Goal: Transaction & Acquisition: Purchase product/service

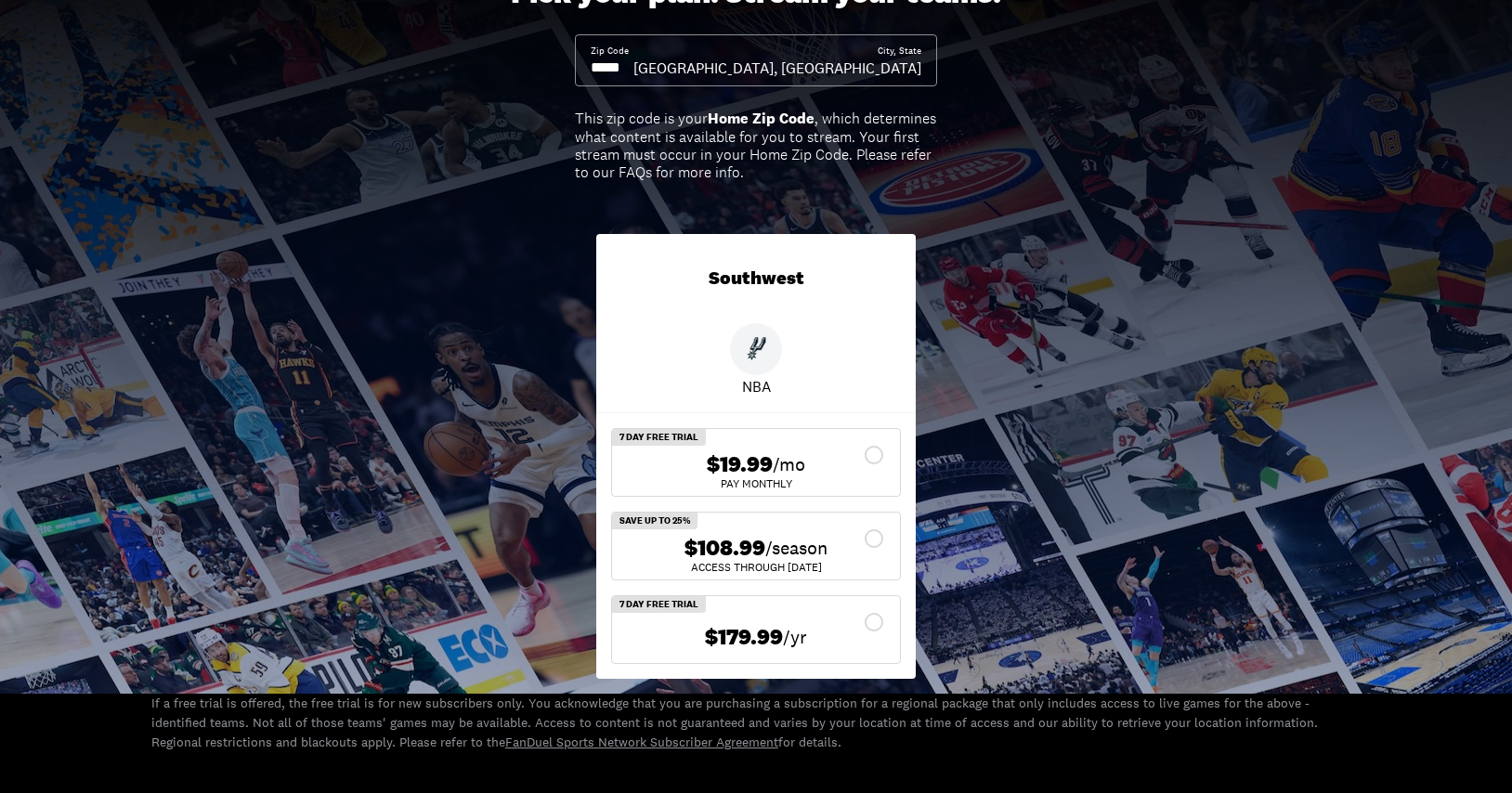
click at [878, 456] on div "$19.99 /mo" at bounding box center [756, 464] width 258 height 27
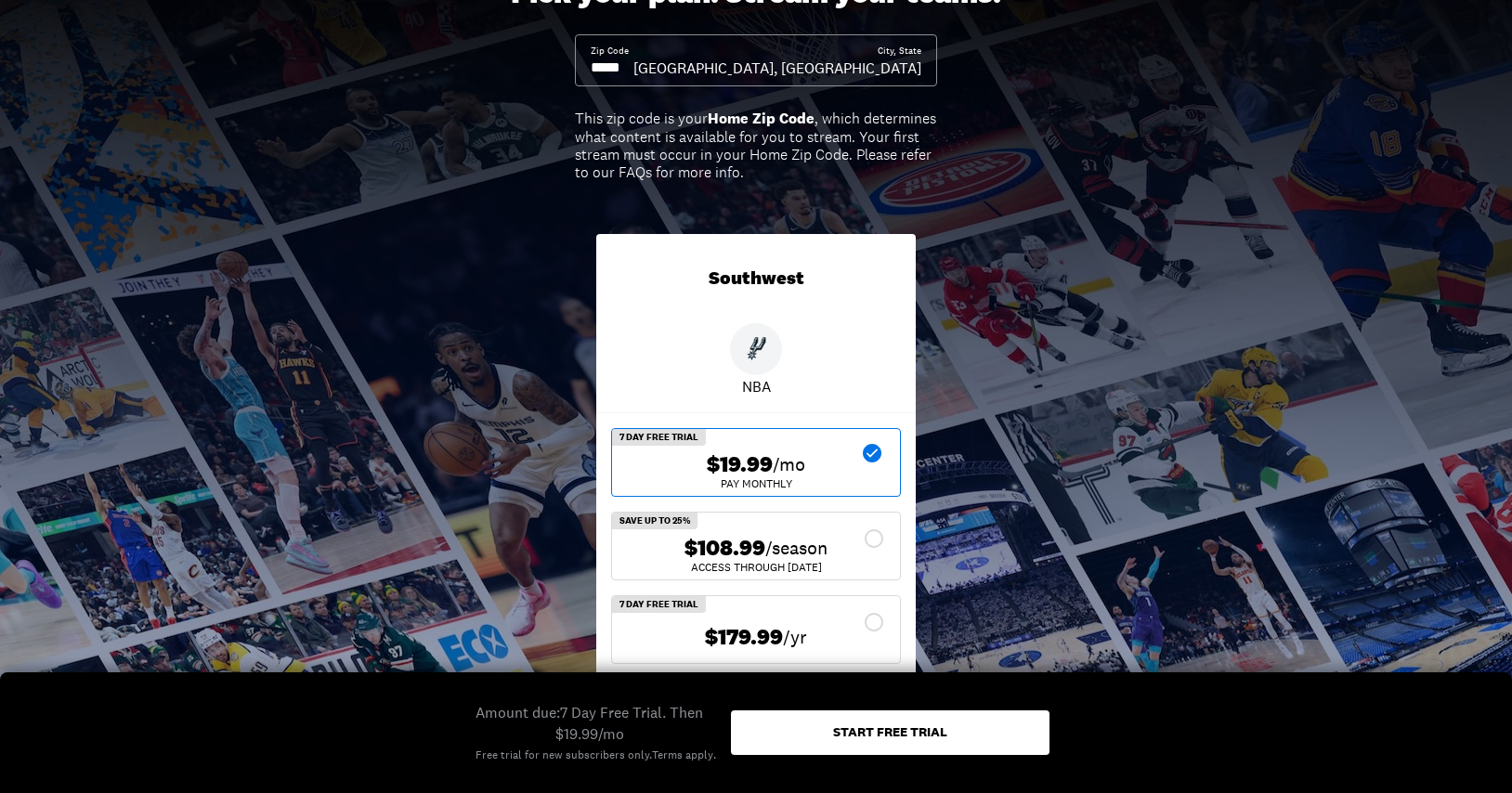
click at [888, 731] on div "Start free trial" at bounding box center [890, 731] width 114 height 13
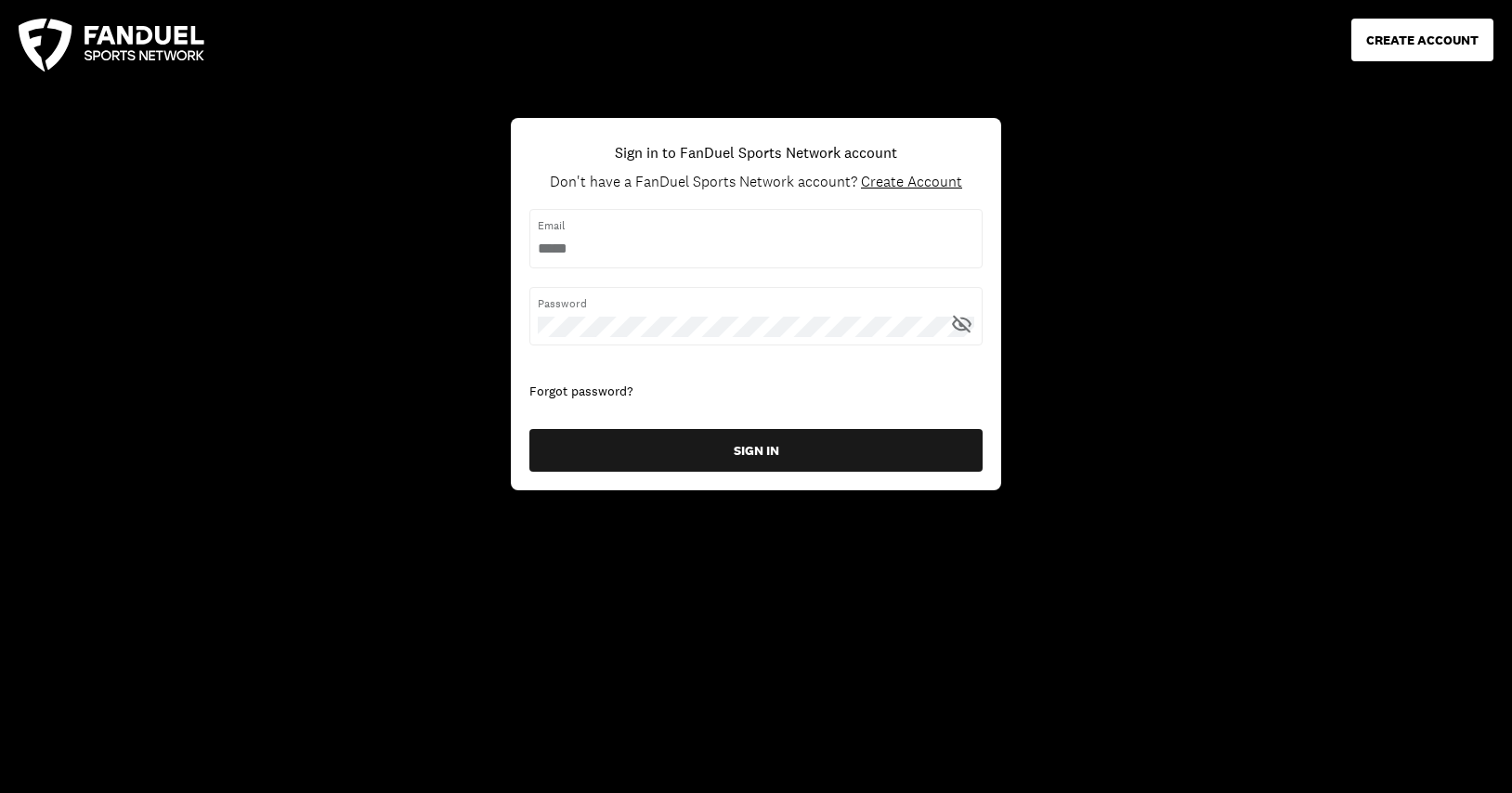
type input "**********"
click at [707, 248] on input "username" at bounding box center [756, 249] width 437 height 20
click at [1420, 46] on button "CREATE ACCOUNT" at bounding box center [1423, 40] width 142 height 43
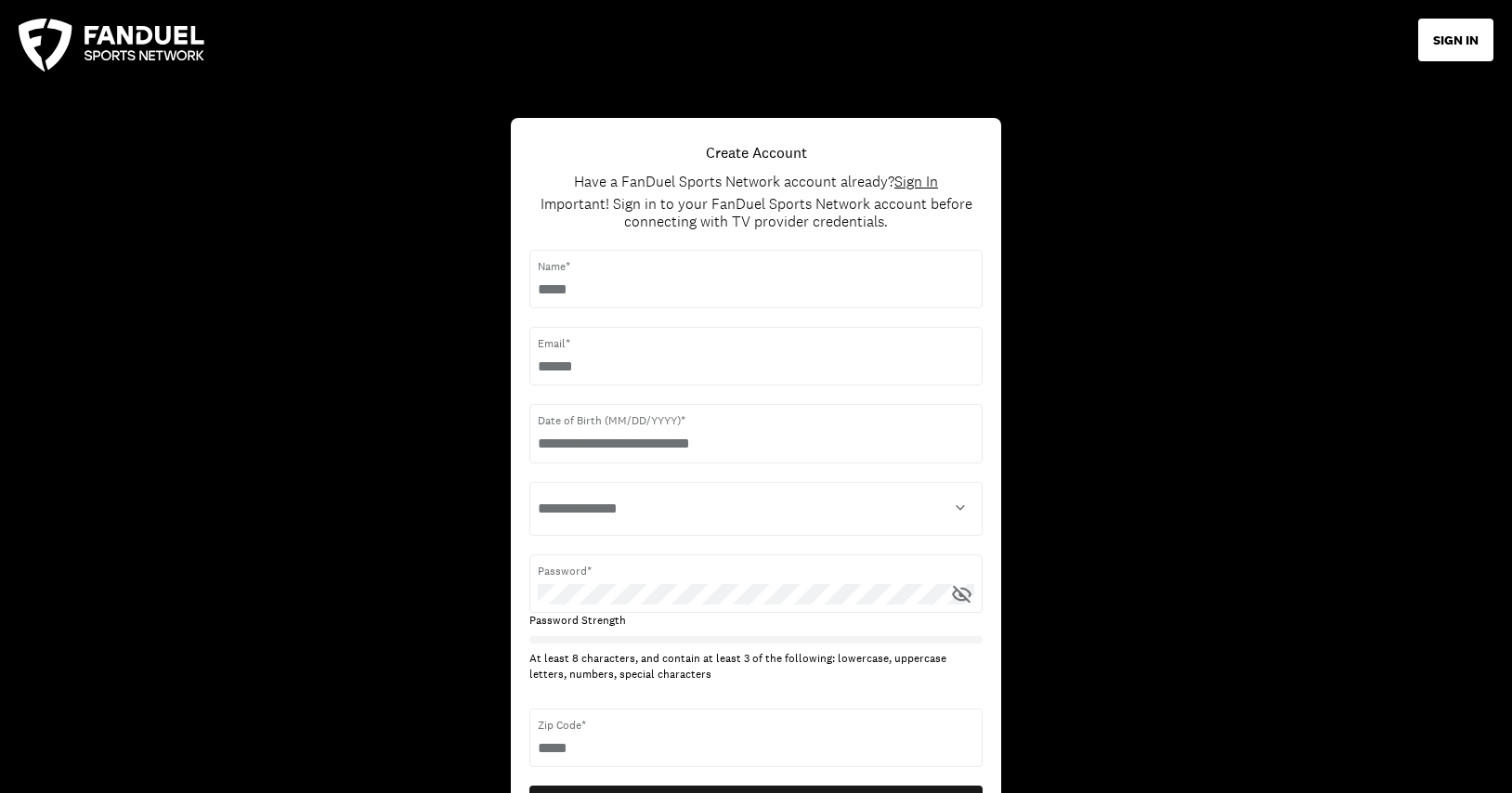
drag, startPoint x: 638, startPoint y: 292, endPoint x: 609, endPoint y: 291, distance: 29.0
click at [605, 291] on input "text" at bounding box center [756, 290] width 437 height 20
type input "**********"
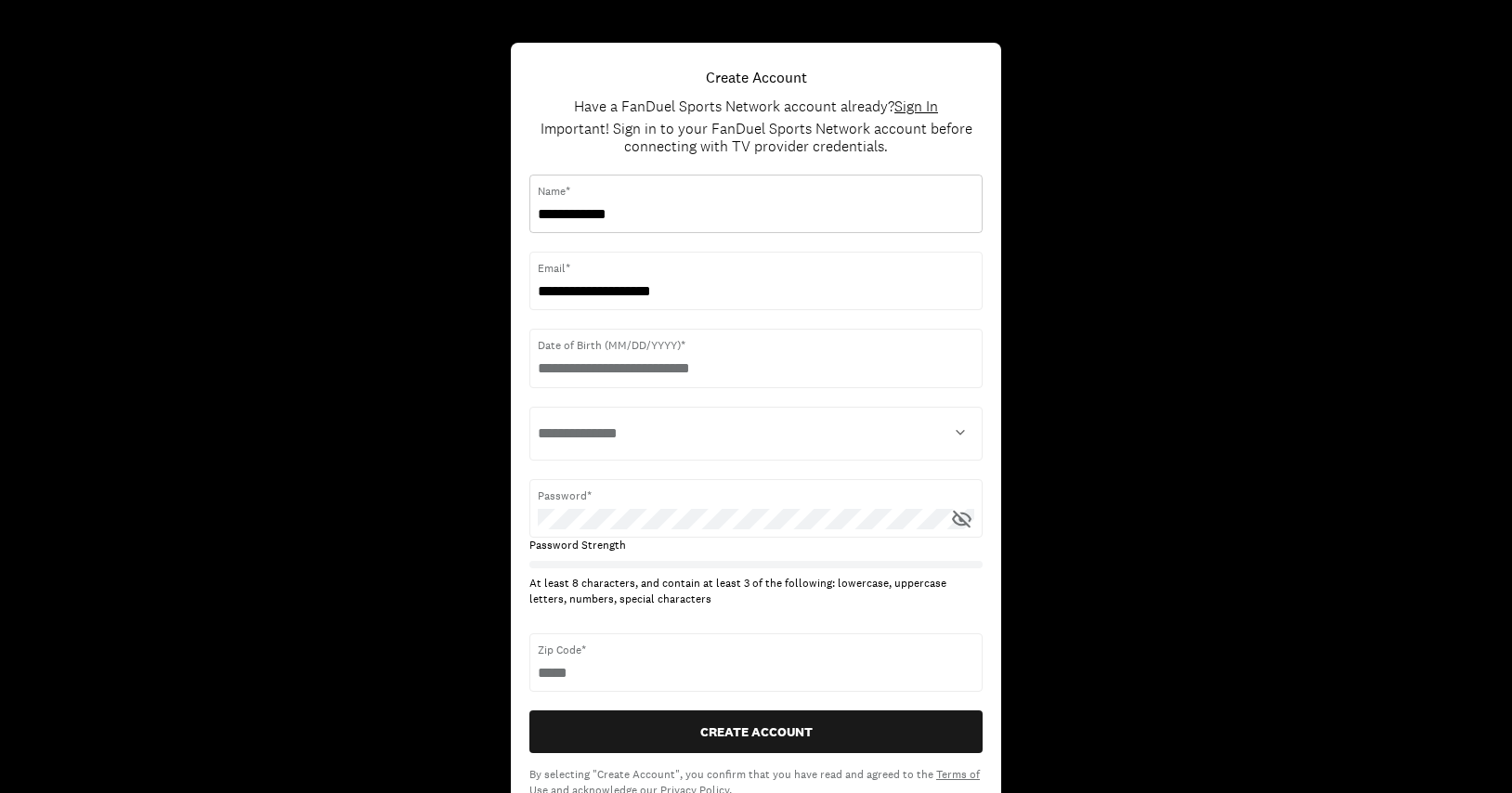
scroll to position [77, 0]
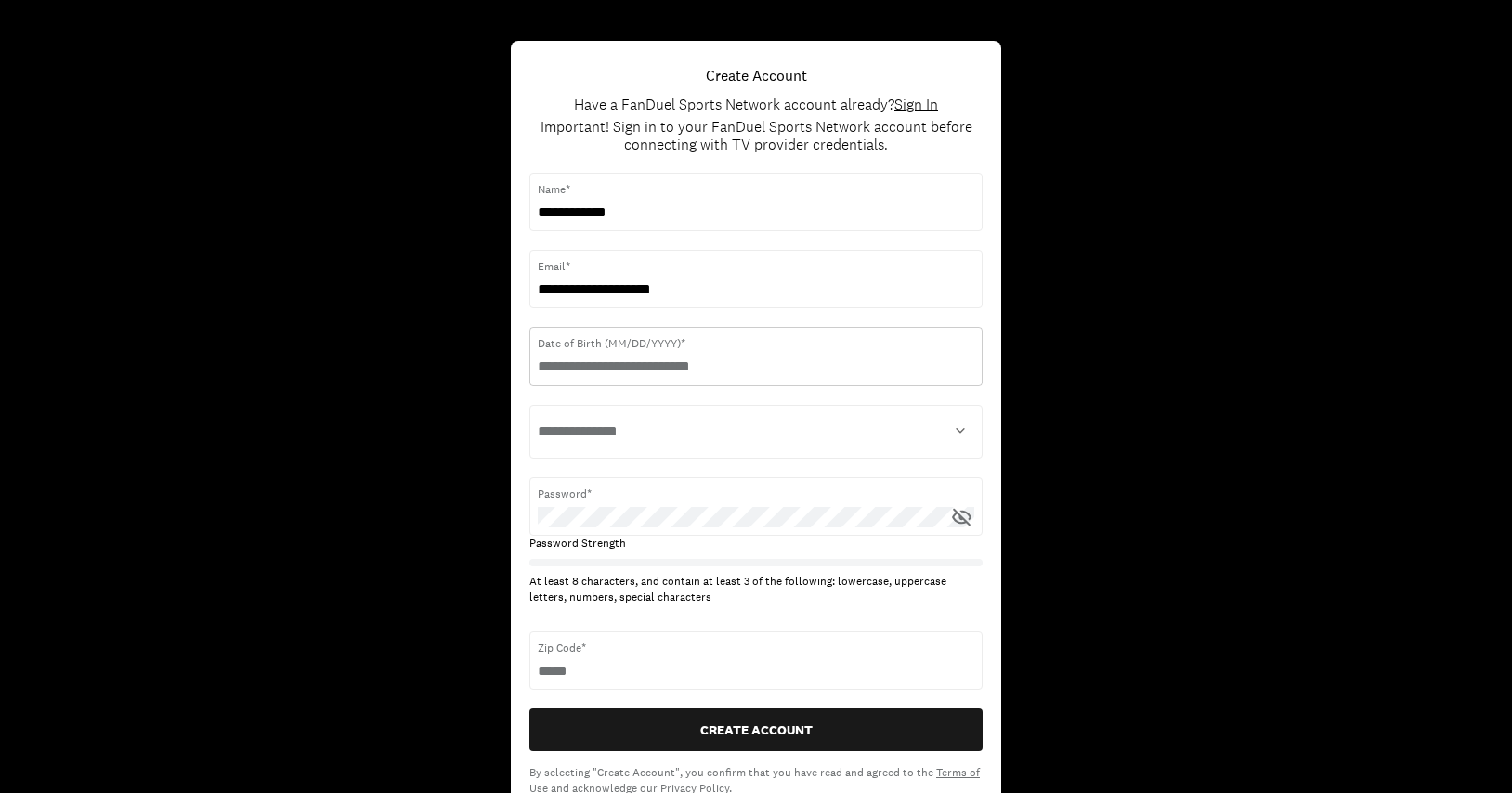
click at [693, 370] on input "text" at bounding box center [756, 367] width 437 height 20
type input "**********"
click at [811, 442] on select "**********" at bounding box center [756, 431] width 437 height 37
select select "****"
click at [538, 413] on select "**********" at bounding box center [756, 431] width 437 height 37
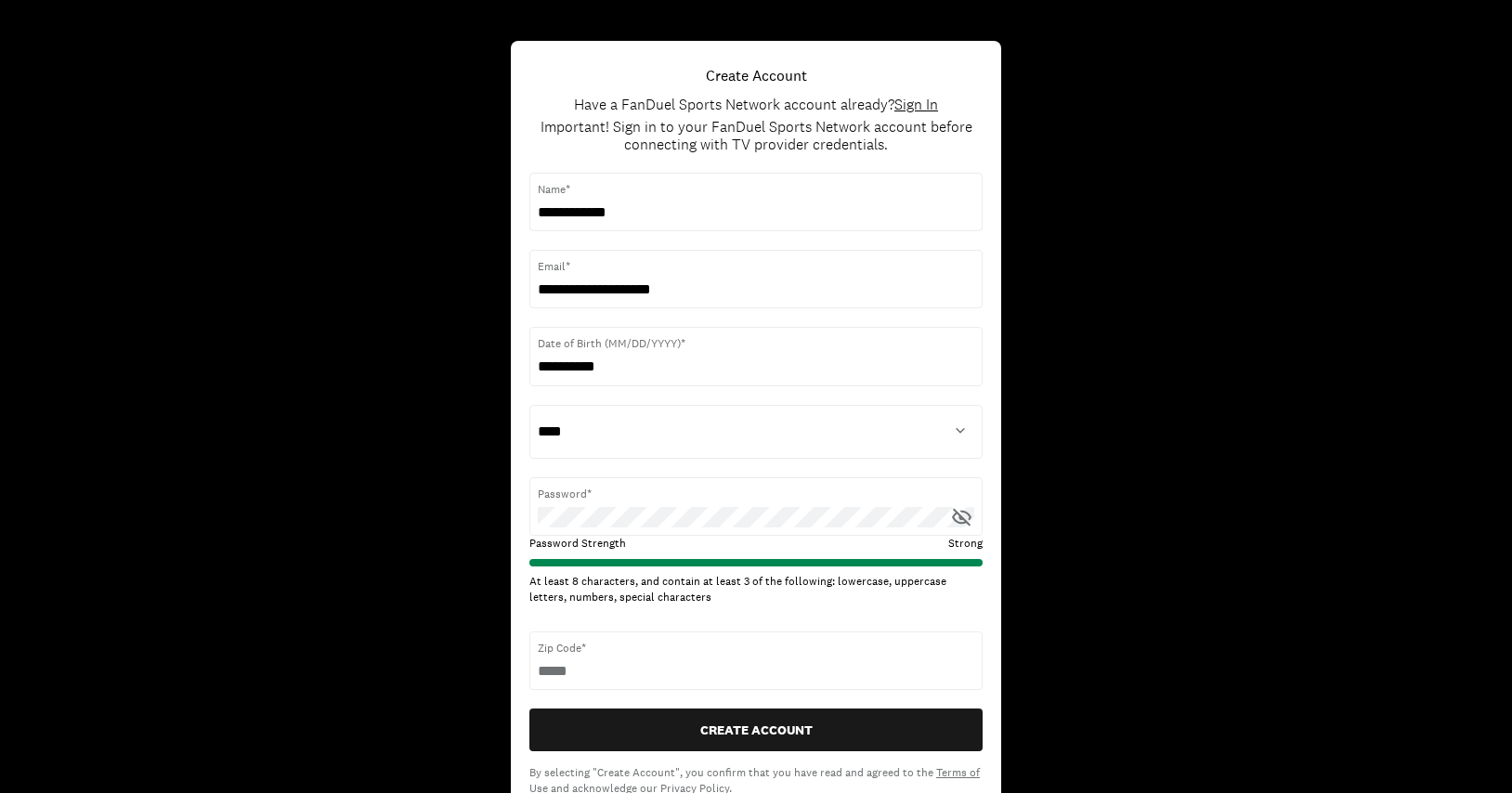
click at [964, 511] on icon at bounding box center [965, 515] width 12 height 10
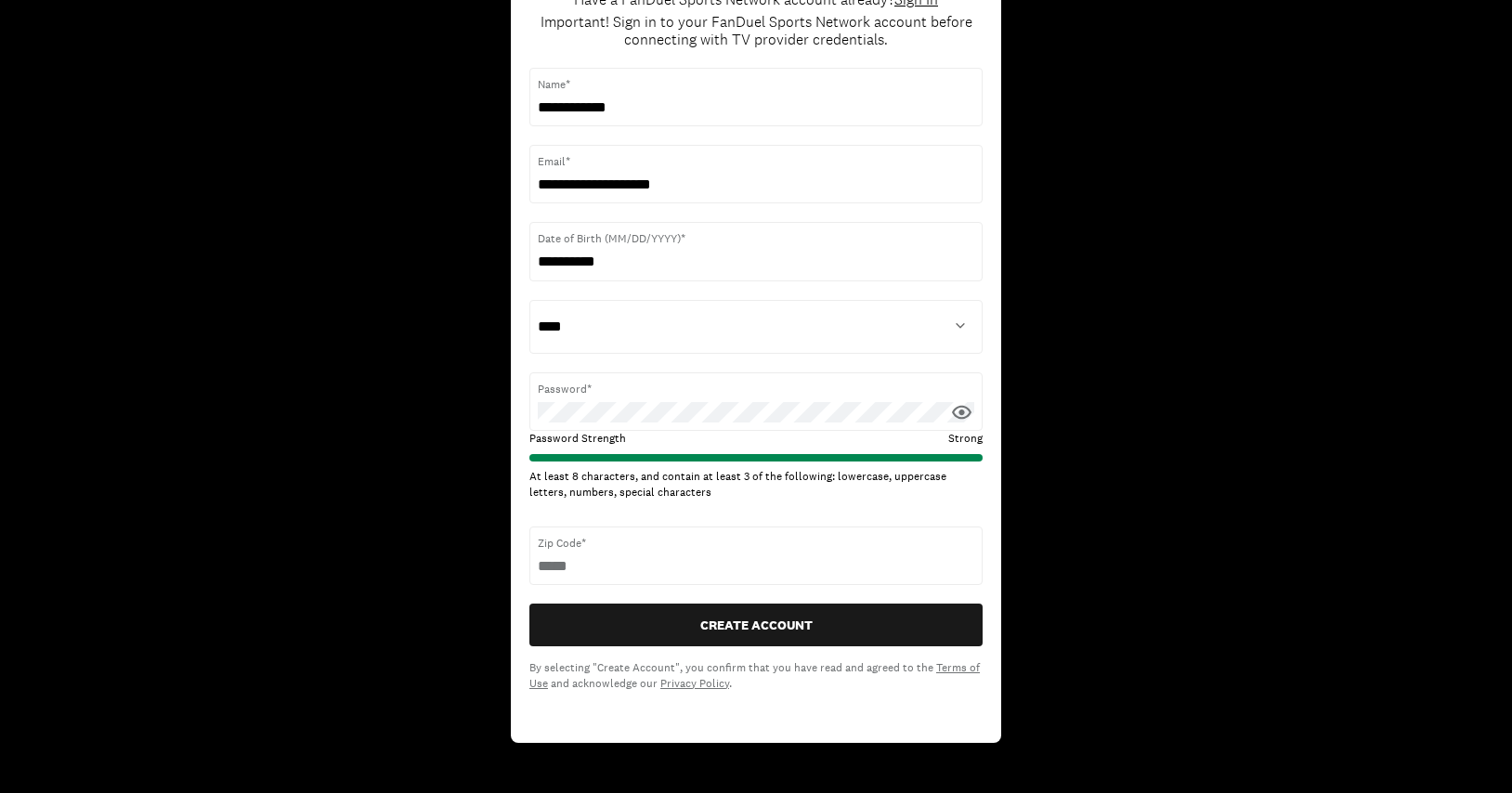
scroll to position [196, 0]
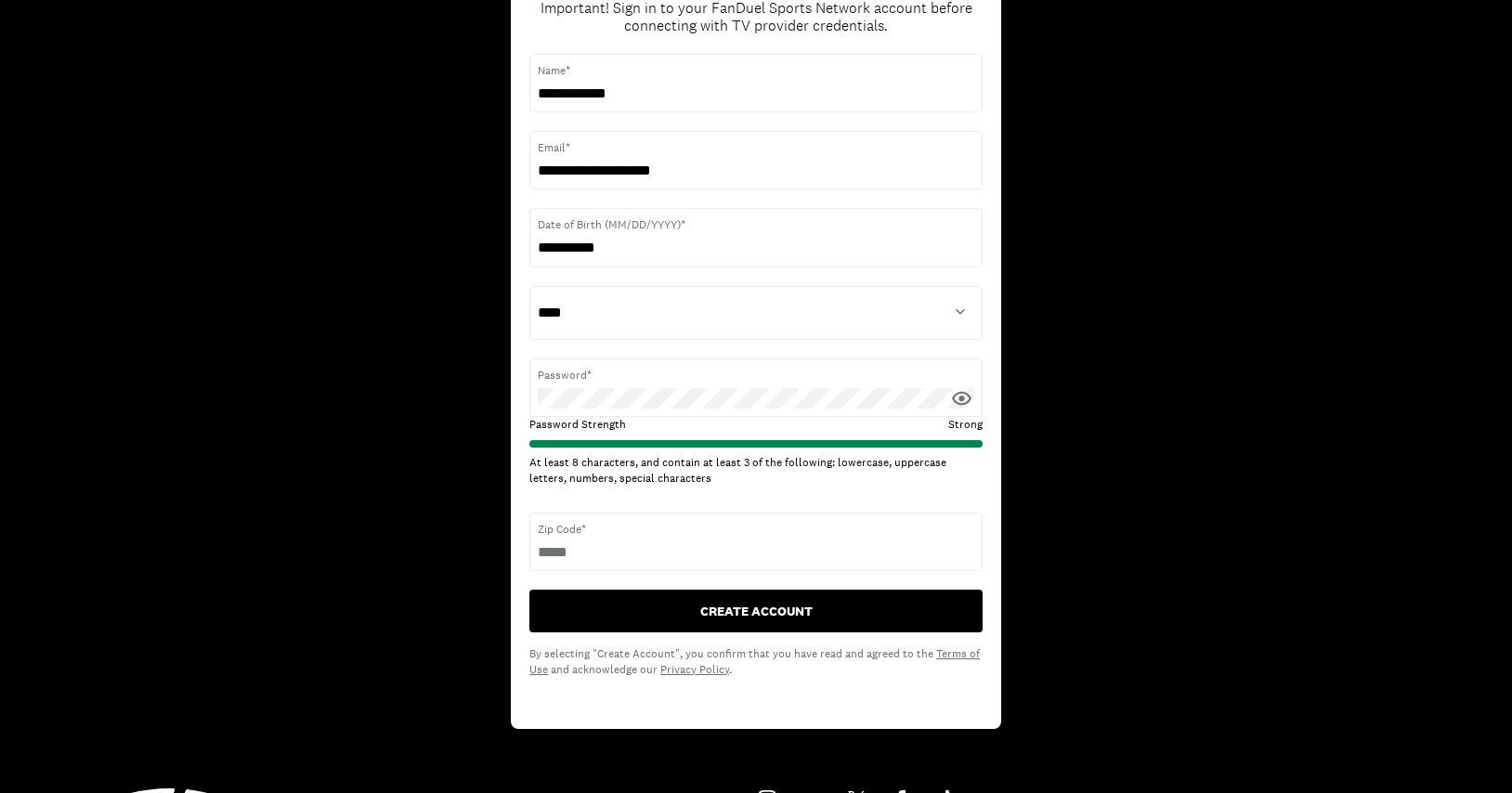
click at [818, 608] on button "CREATE ACCOUNT" at bounding box center [756, 610] width 454 height 43
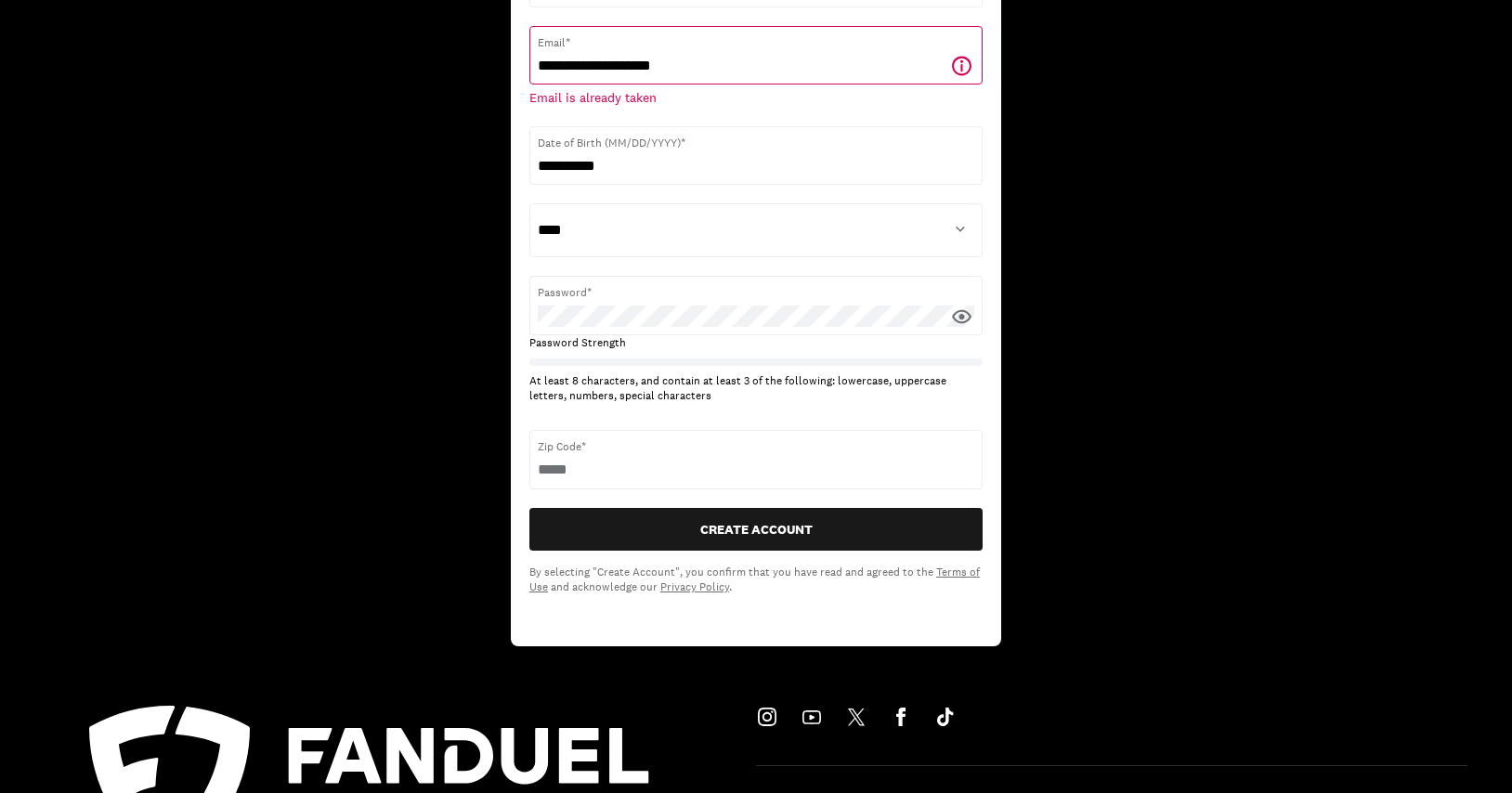
scroll to position [0, 0]
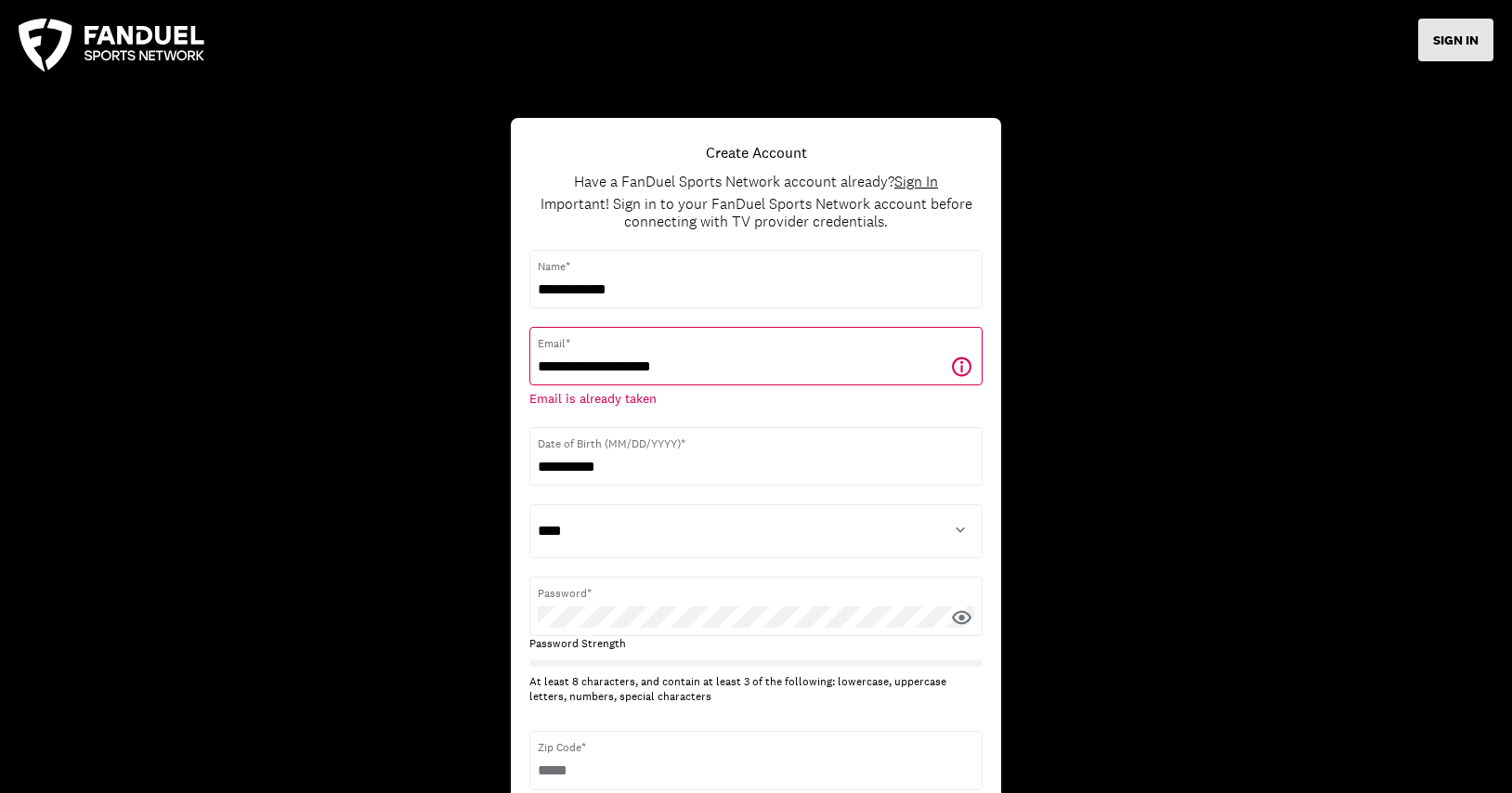
click at [1438, 36] on button "SIGN IN" at bounding box center [1455, 40] width 75 height 43
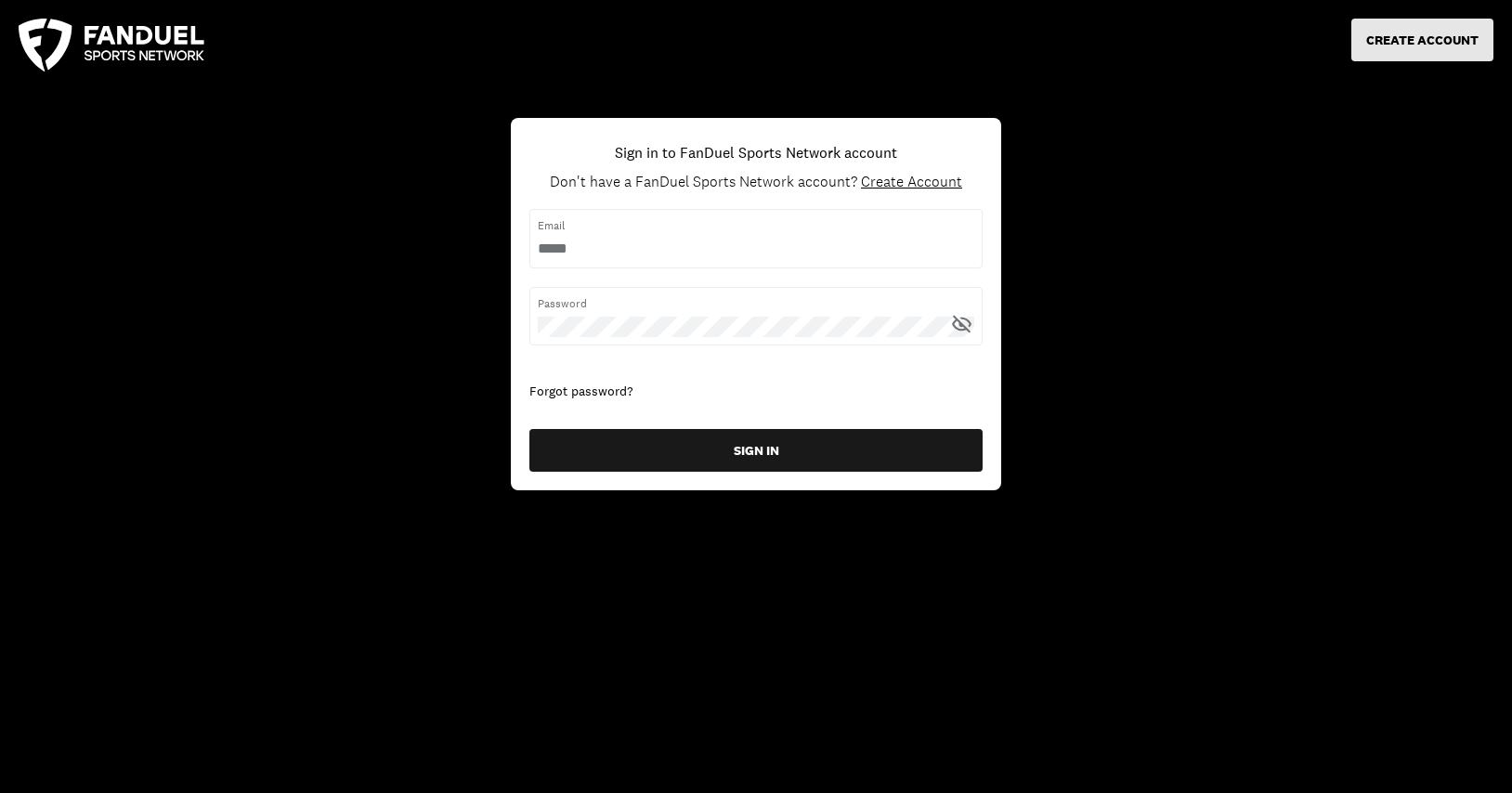
type input "**********"
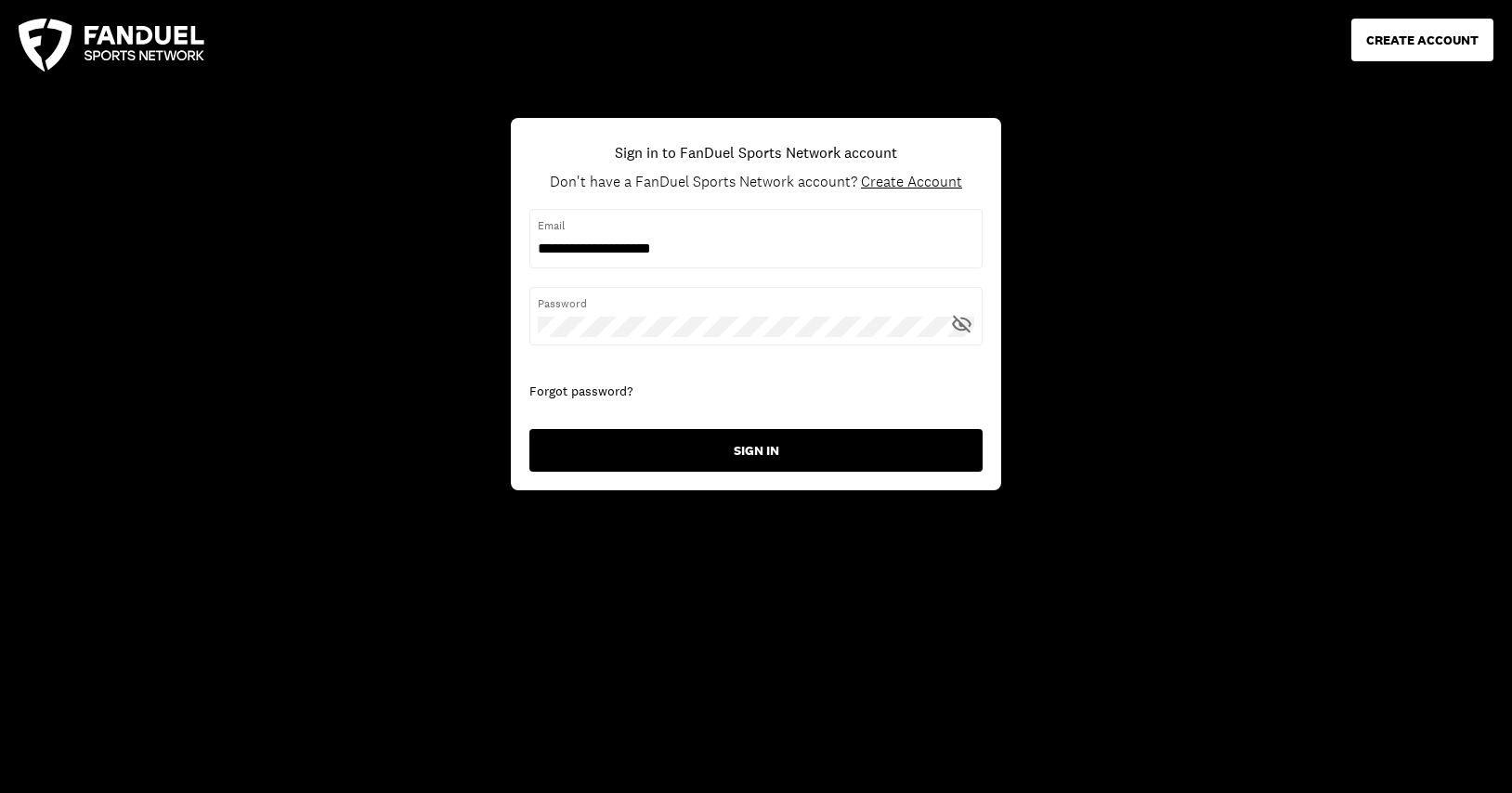
click at [750, 445] on button "SIGN IN" at bounding box center [756, 449] width 454 height 43
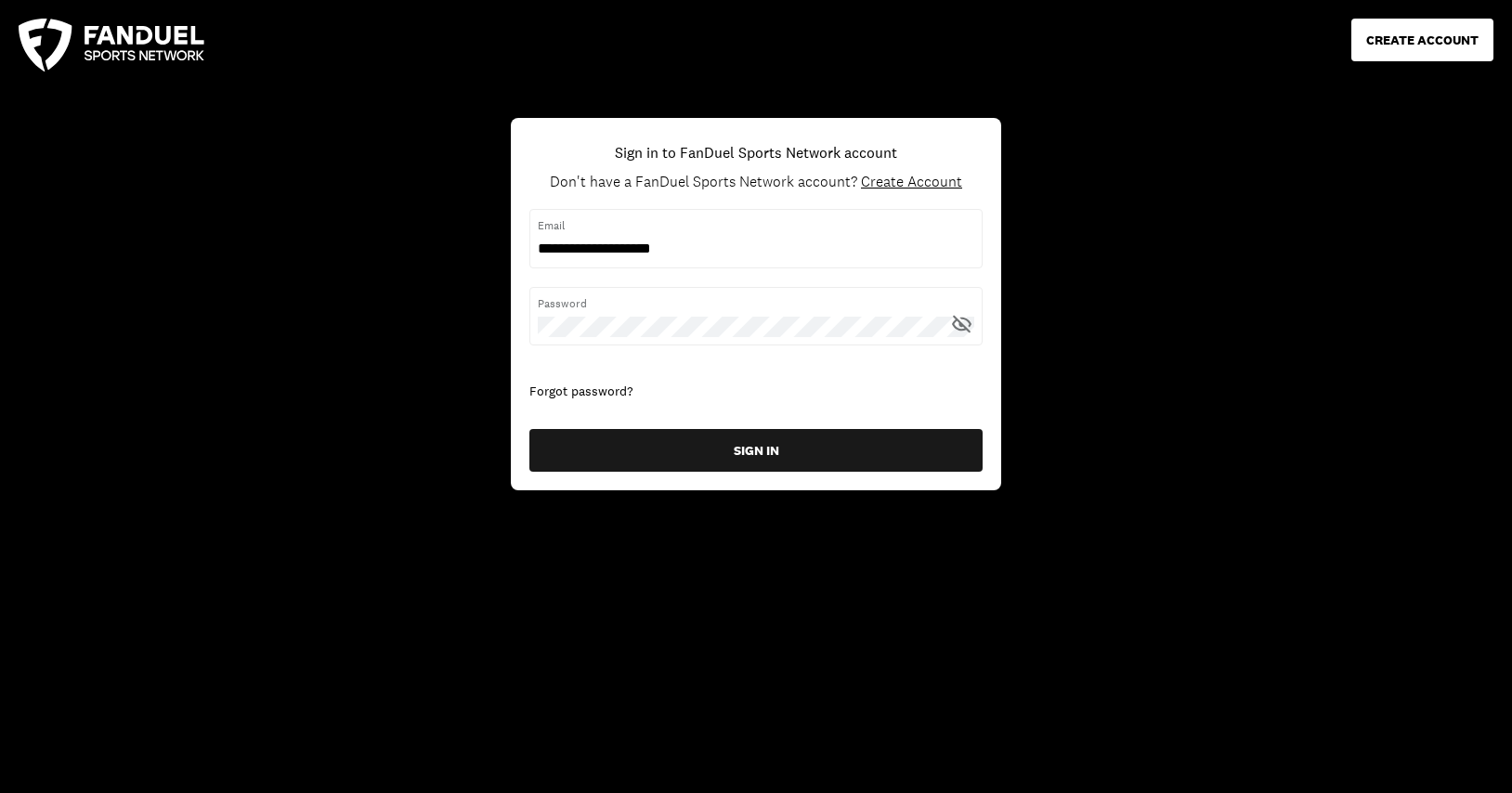
click at [711, 389] on div "Forgot password?" at bounding box center [756, 392] width 454 height 19
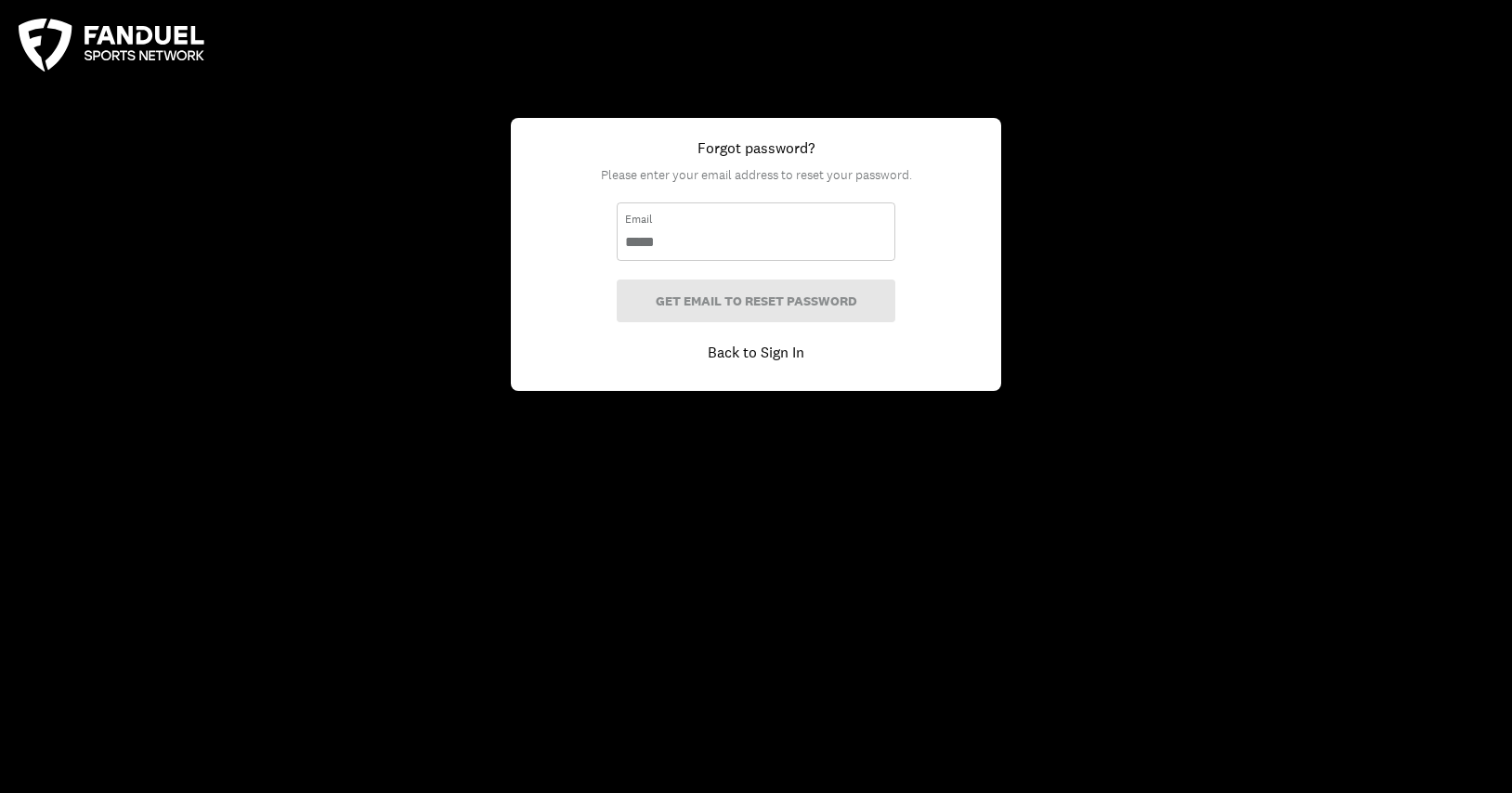
click at [655, 242] on input "email" at bounding box center [756, 242] width 262 height 20
type input "**********"
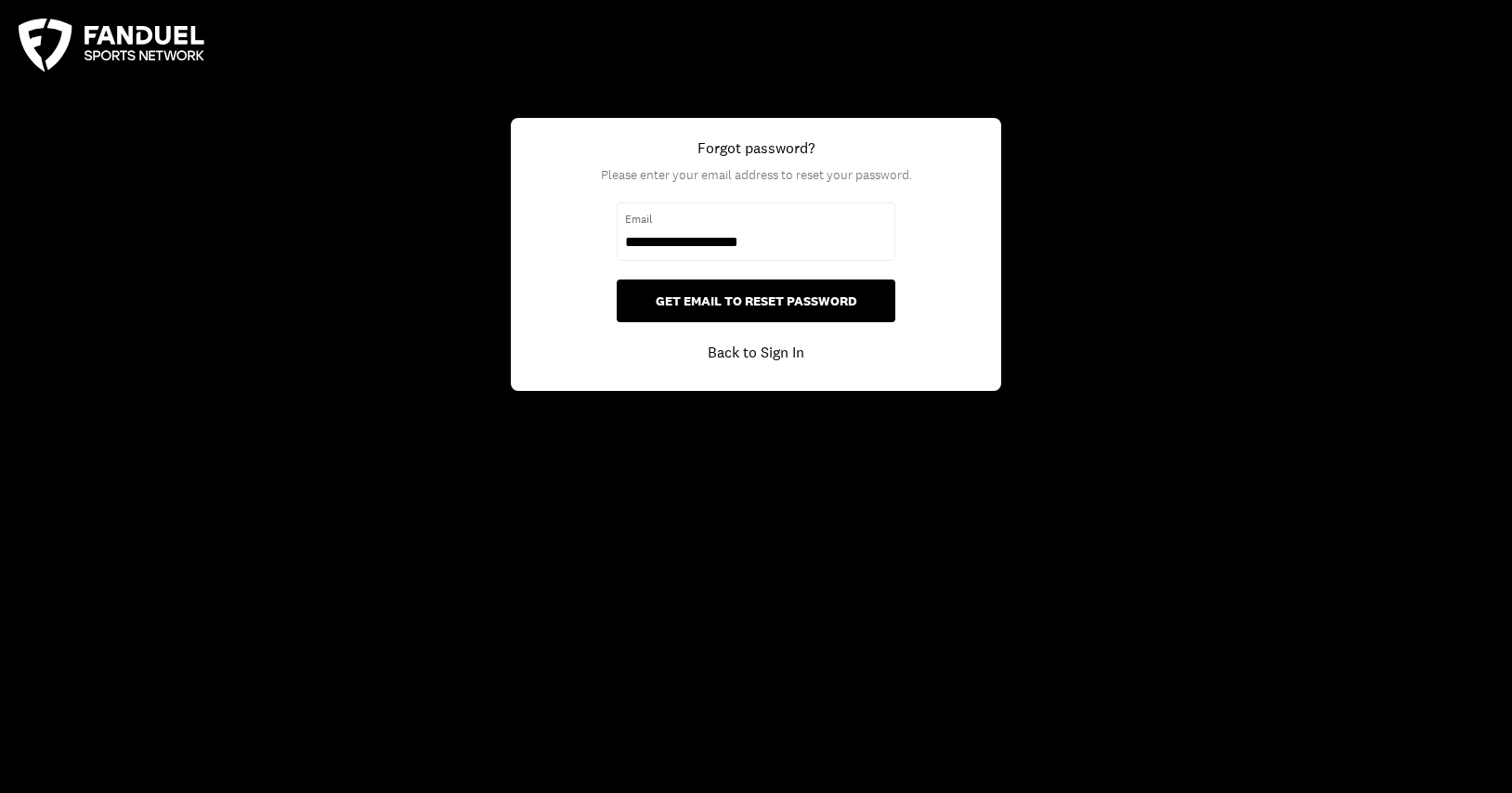
click at [757, 300] on button "GET EMAIL TO RESET PASSWORD" at bounding box center [756, 301] width 279 height 43
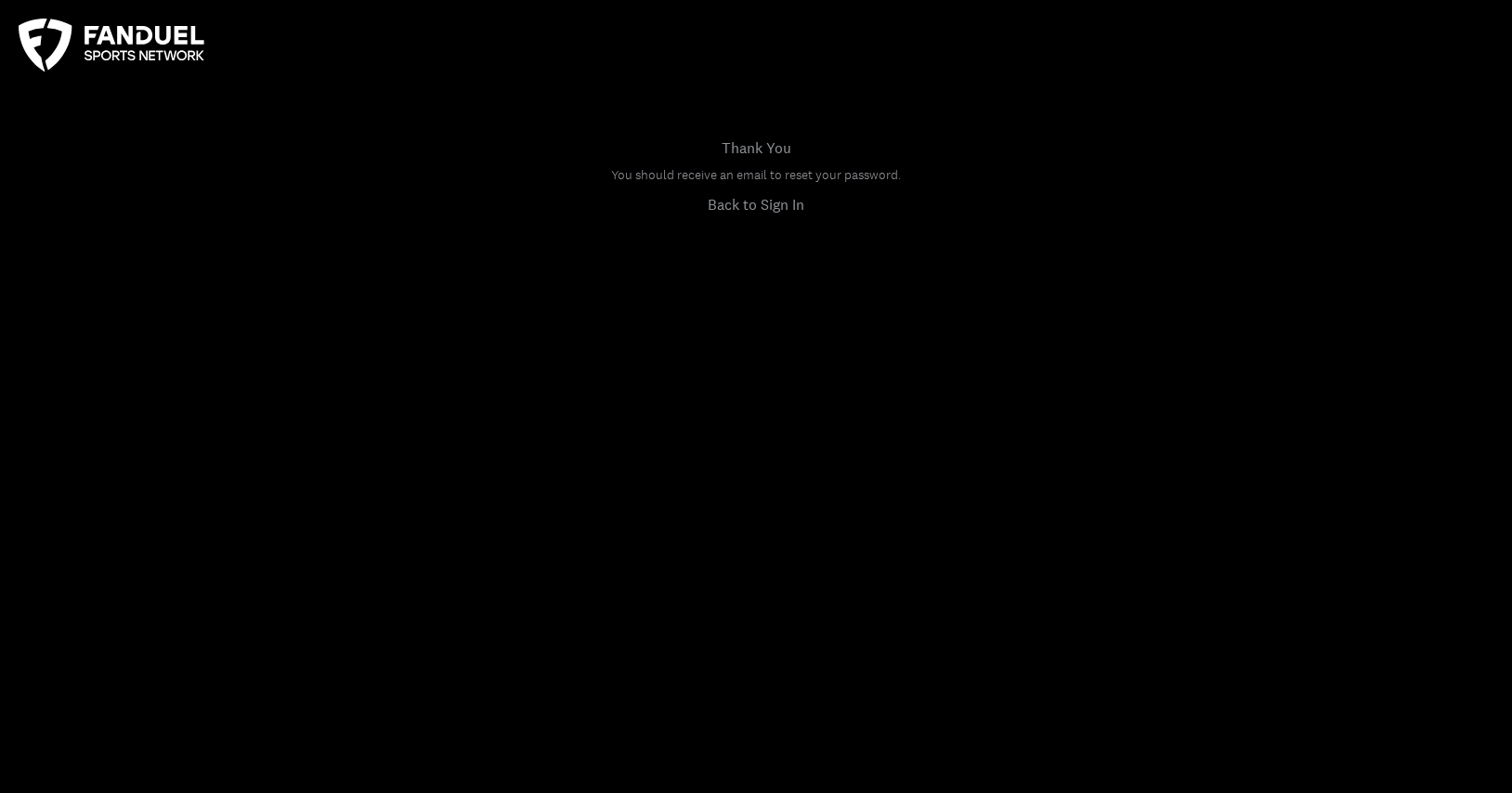
click at [756, 204] on link "Back to Sign In" at bounding box center [756, 204] width 97 height 22
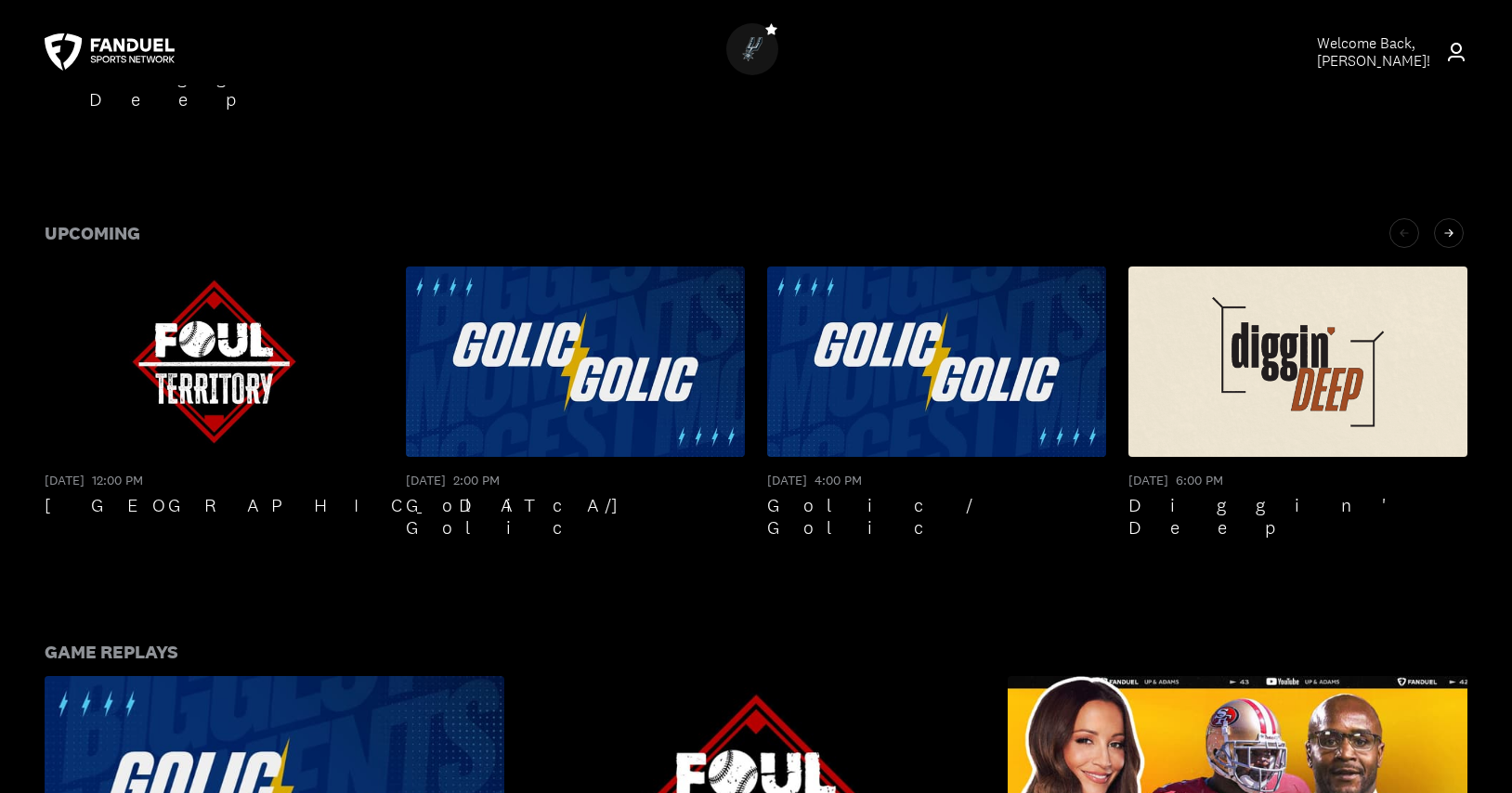
scroll to position [620, 0]
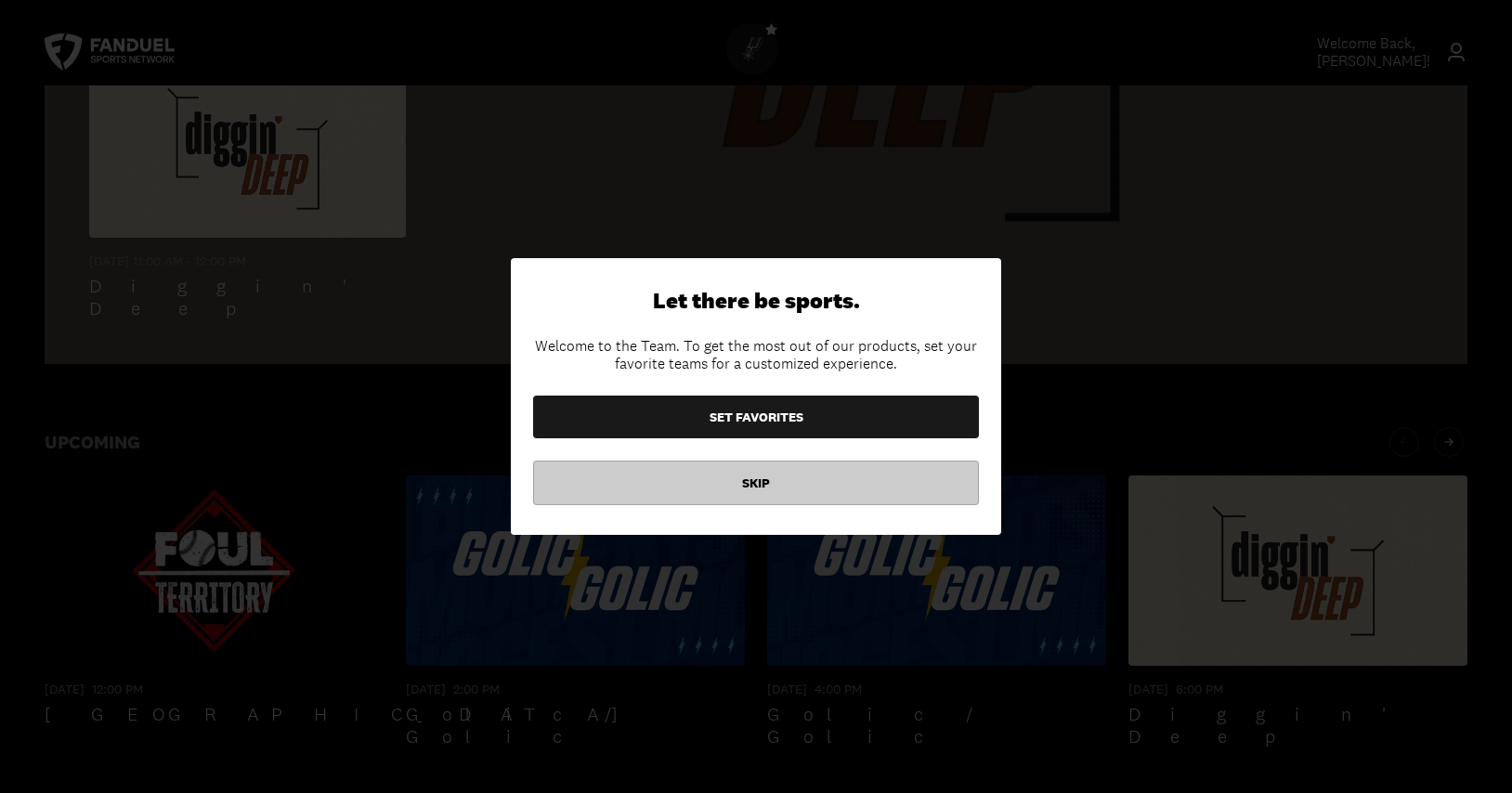
click at [764, 477] on button "SKIP" at bounding box center [756, 482] width 446 height 45
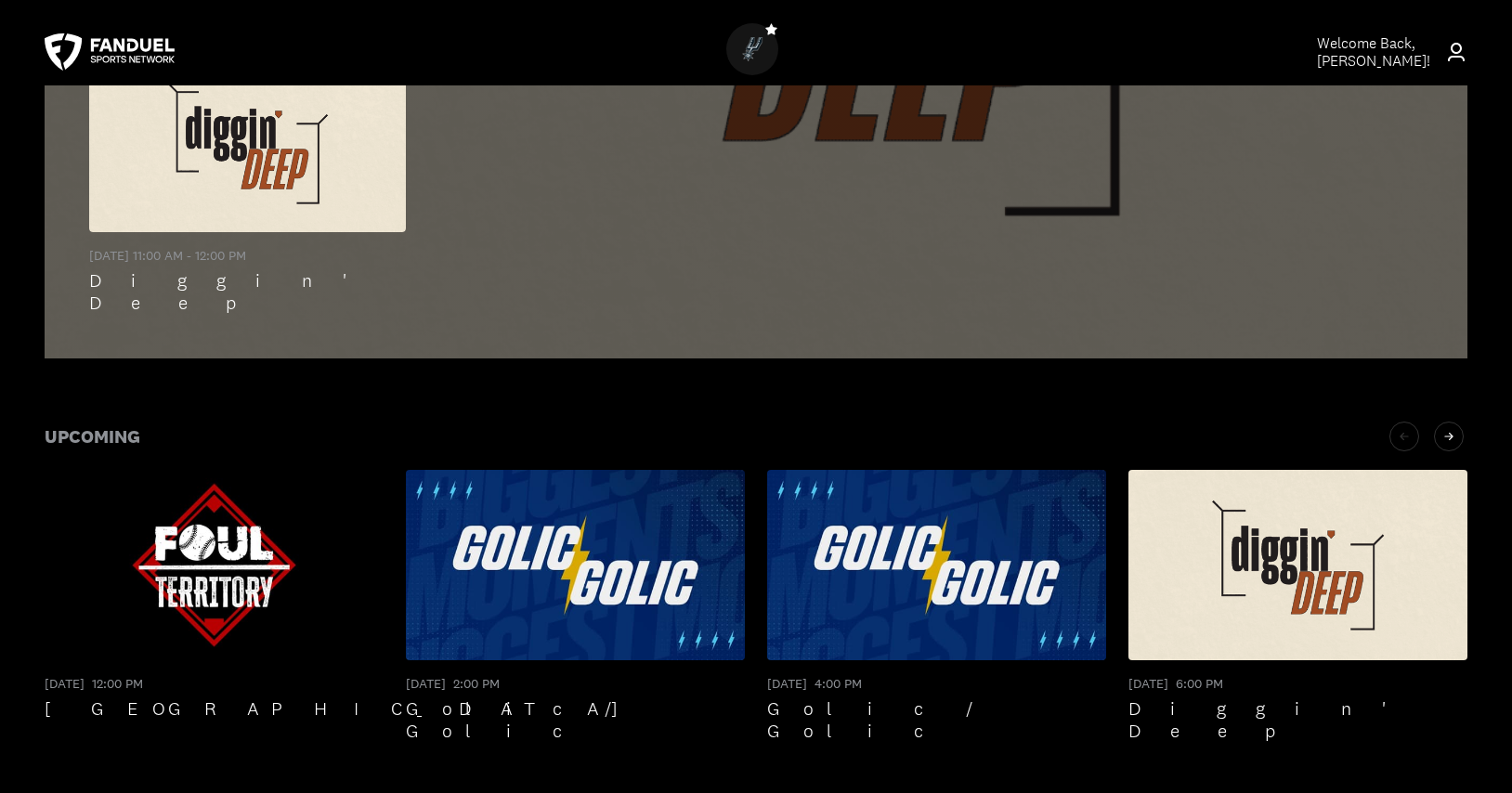
scroll to position [628, 0]
click at [767, 32] on icon at bounding box center [771, 29] width 14 height 14
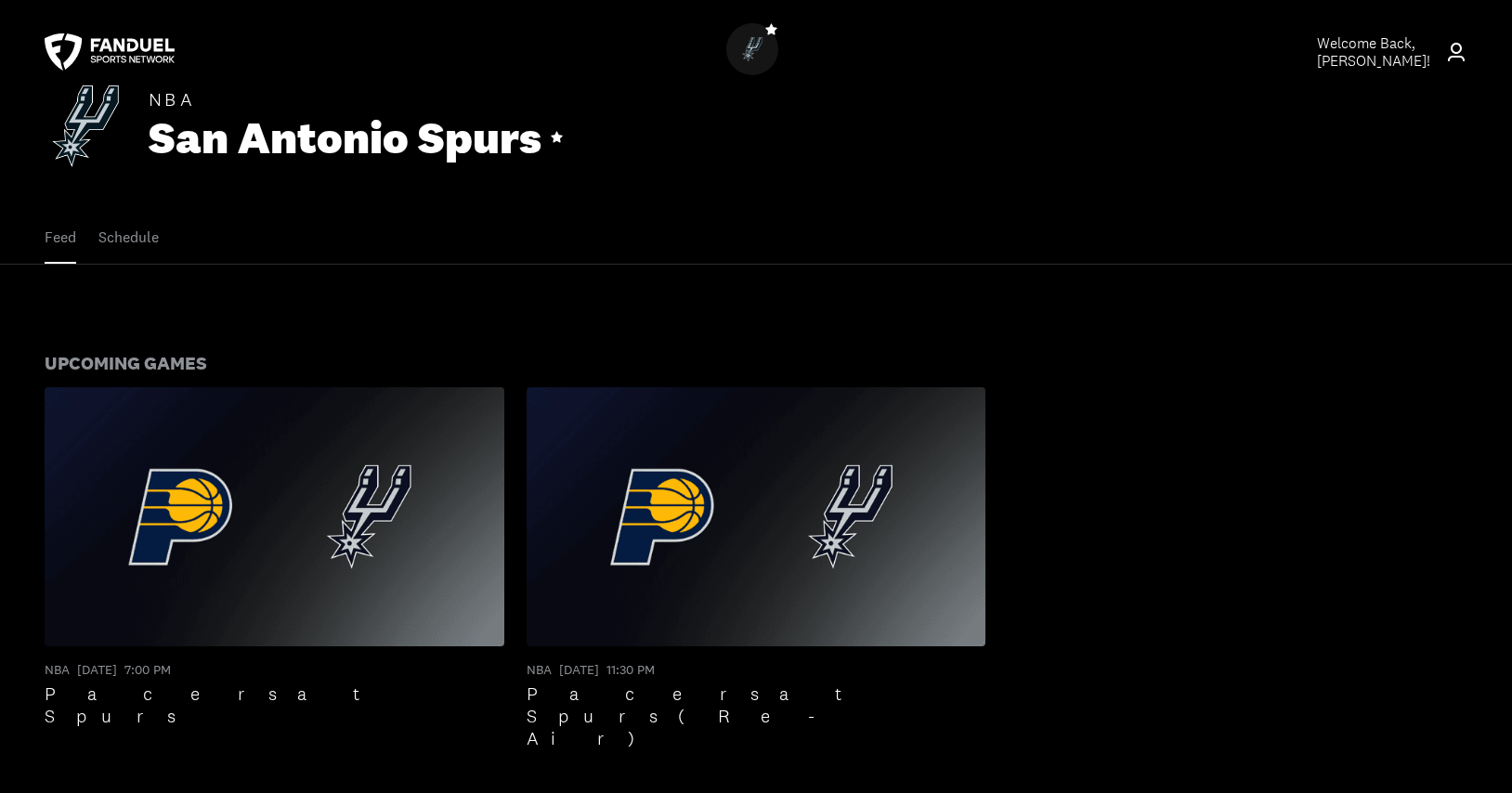
click at [1458, 50] on icon at bounding box center [1456, 52] width 22 height 22
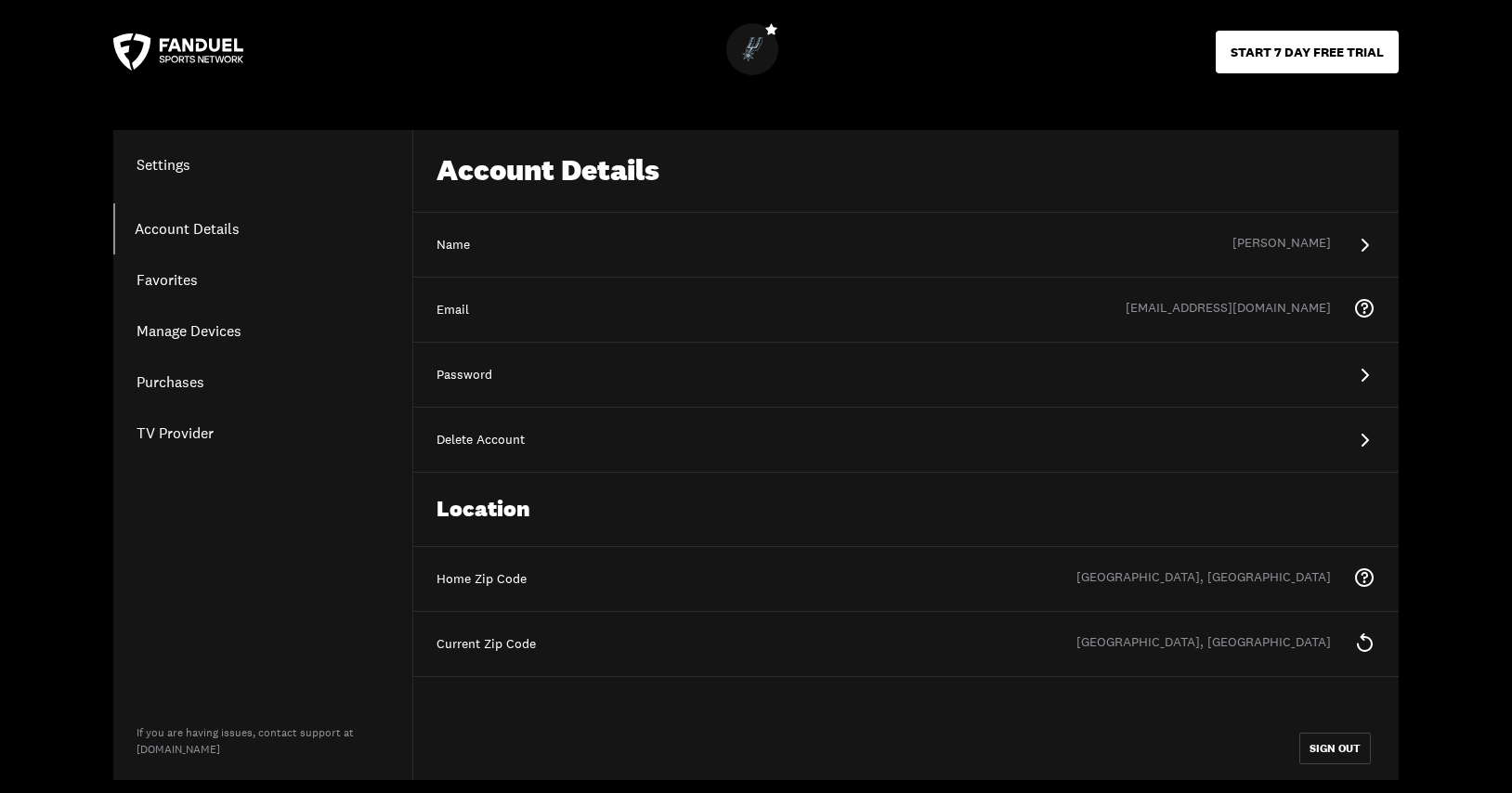
click at [178, 230] on link "Account Details" at bounding box center [262, 229] width 299 height 51
click at [174, 330] on link "Manage Devices" at bounding box center [262, 331] width 299 height 51
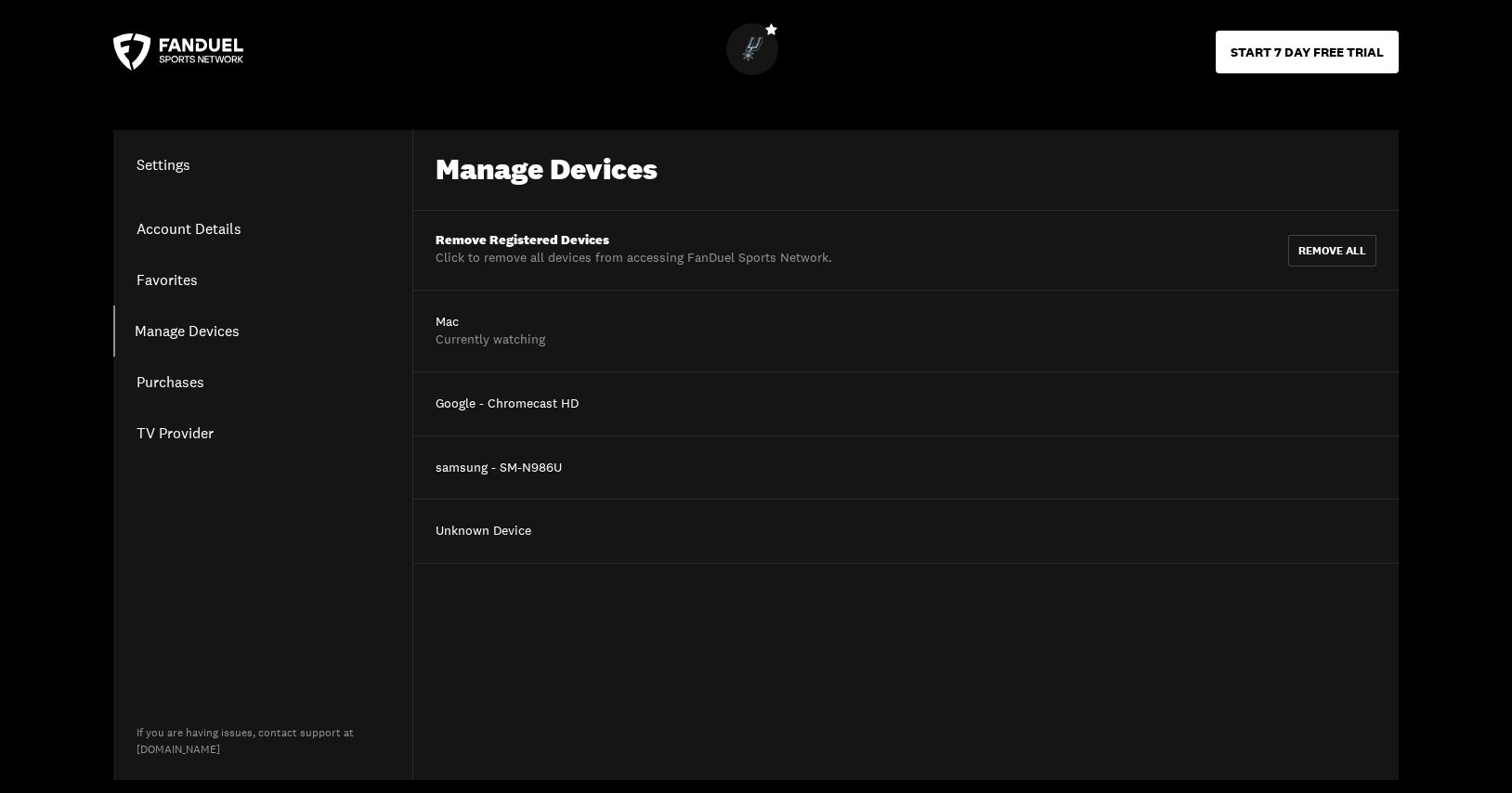
click at [170, 373] on link "Purchases" at bounding box center [262, 382] width 299 height 51
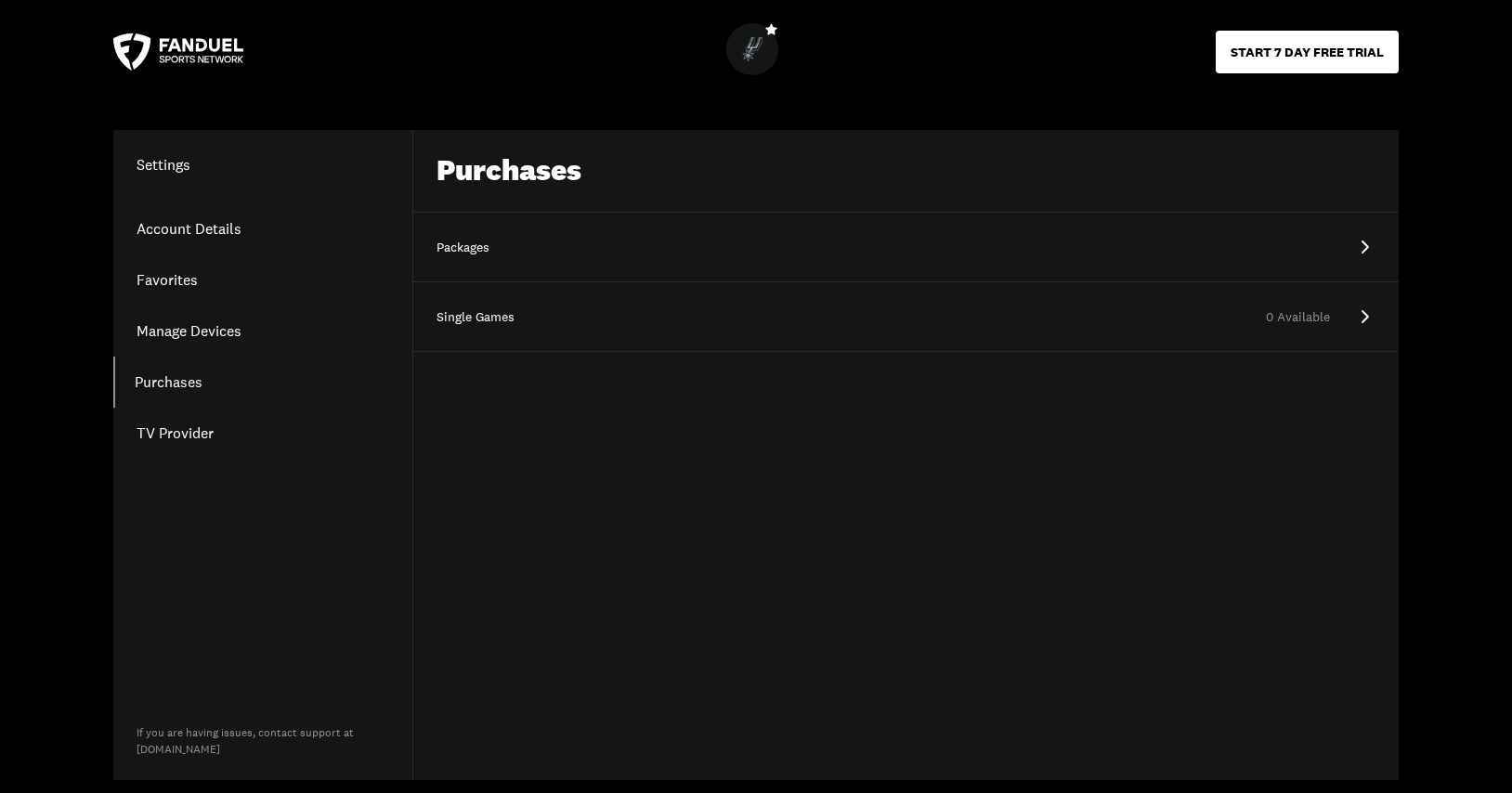
click at [1363, 244] on icon at bounding box center [1364, 247] width 22 height 22
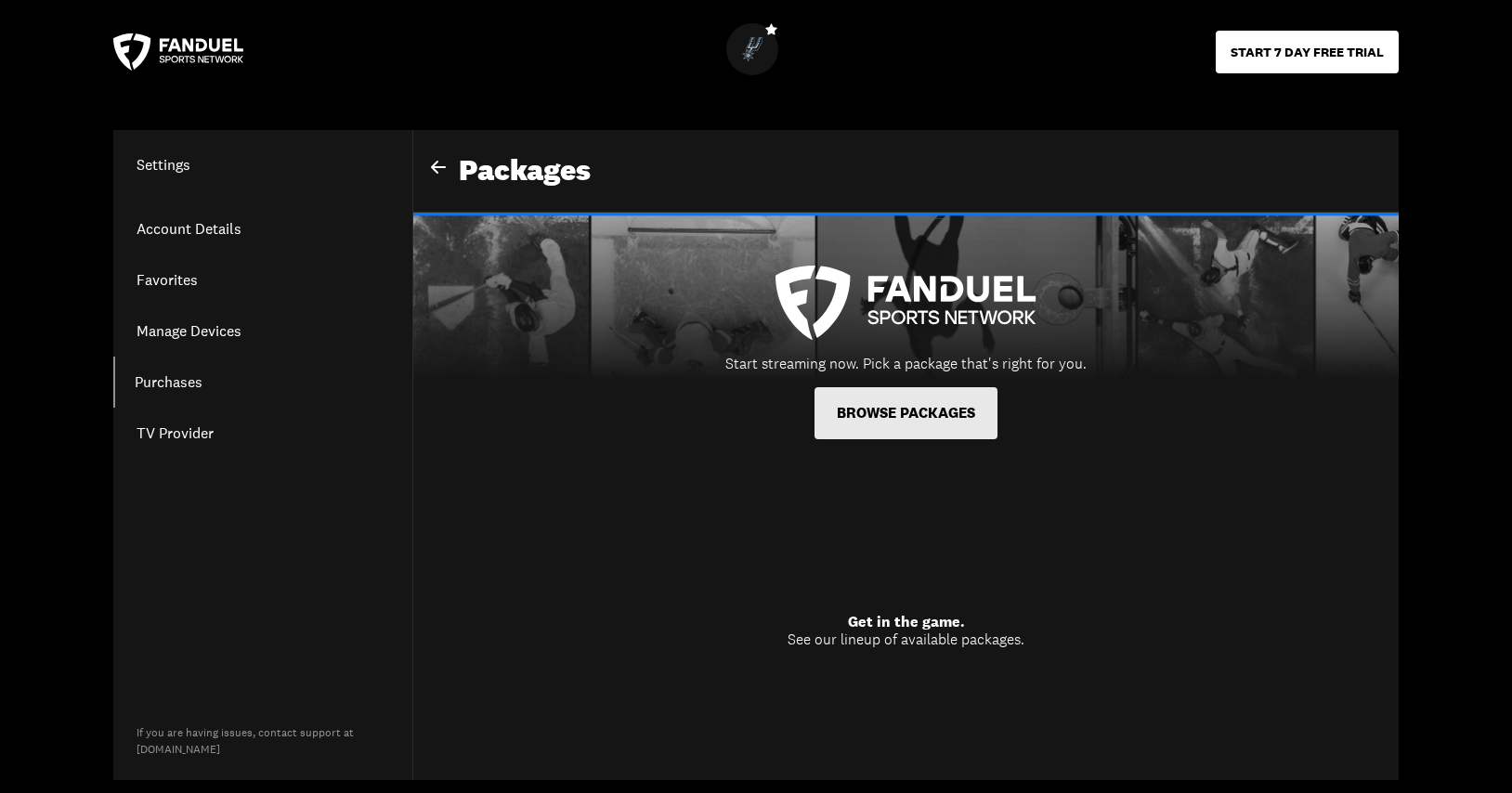
click at [914, 405] on button "BROWSE PACKAGES" at bounding box center [905, 413] width 183 height 52
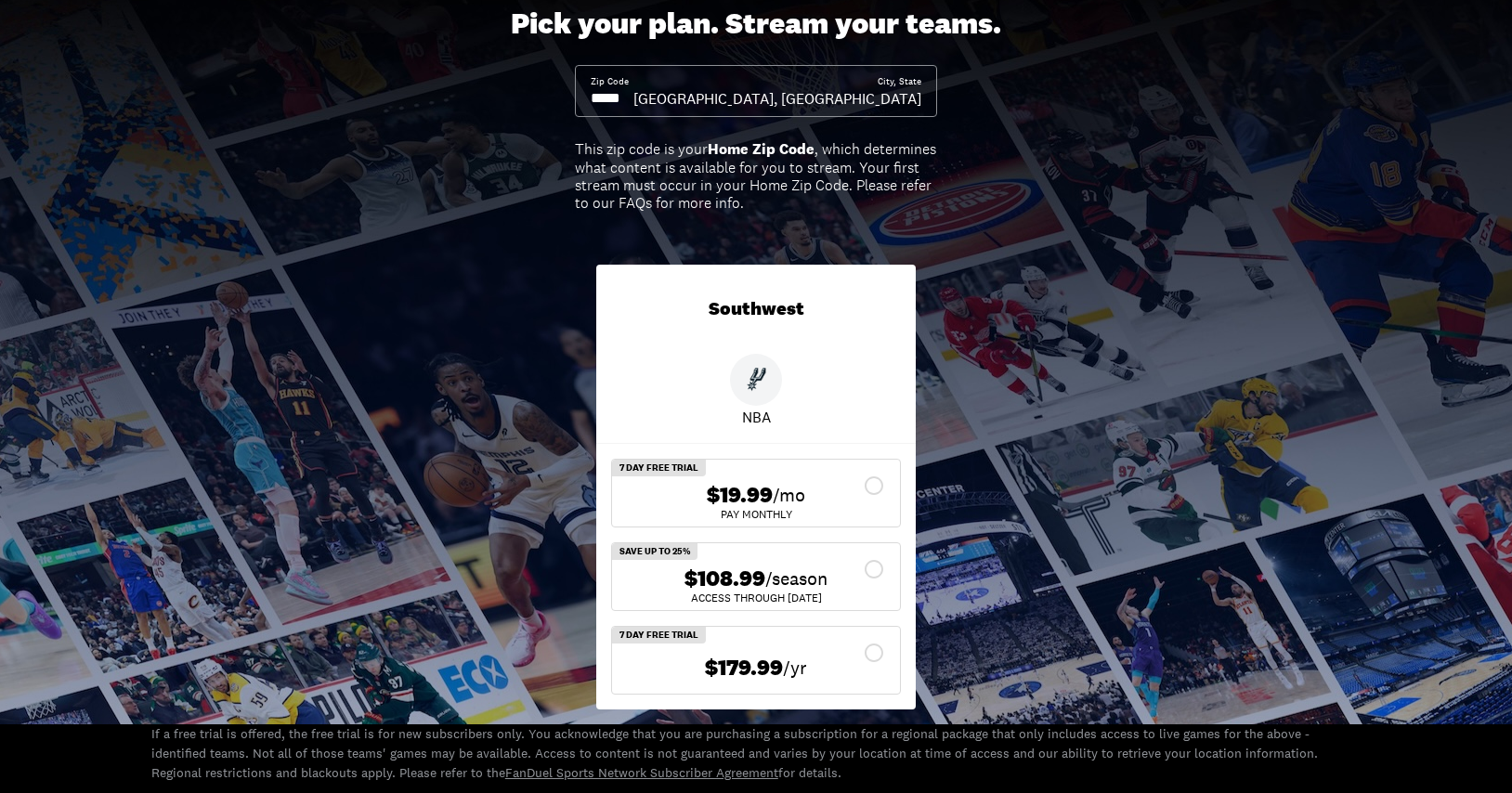
scroll to position [203, 0]
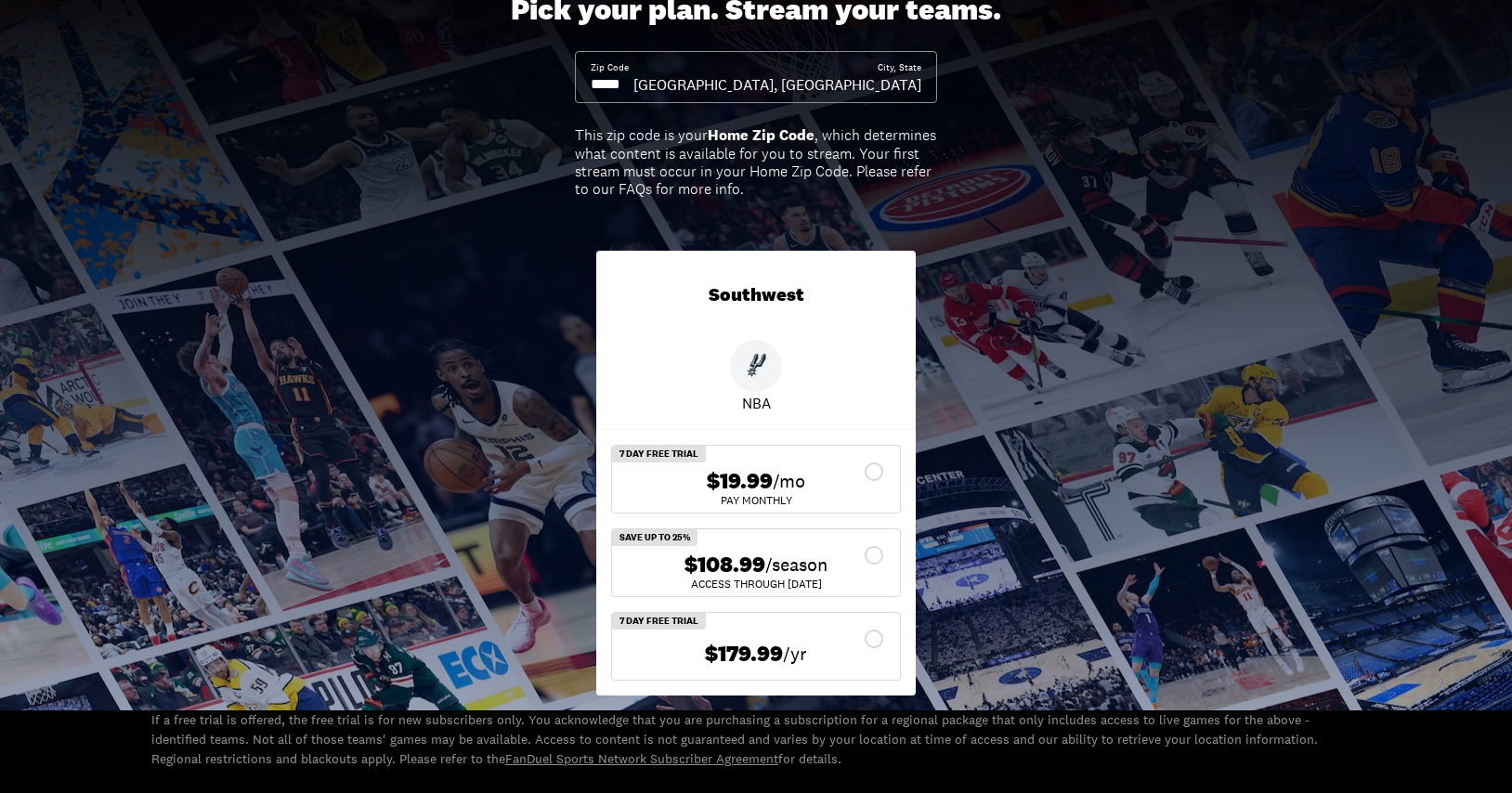
click at [877, 470] on div "$19.99 /mo" at bounding box center [756, 481] width 258 height 27
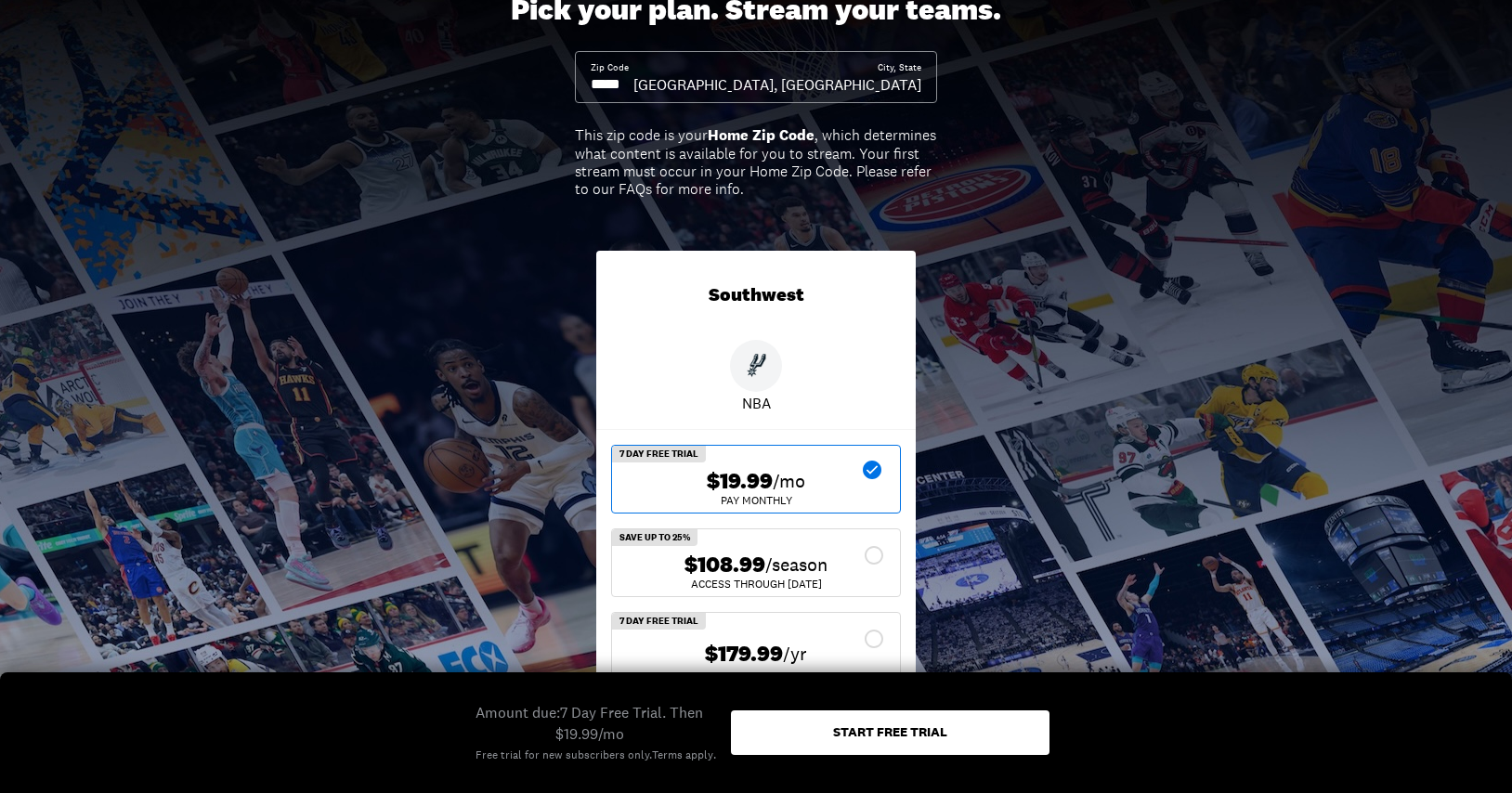
click at [925, 737] on div "Start free trial" at bounding box center [890, 731] width 114 height 13
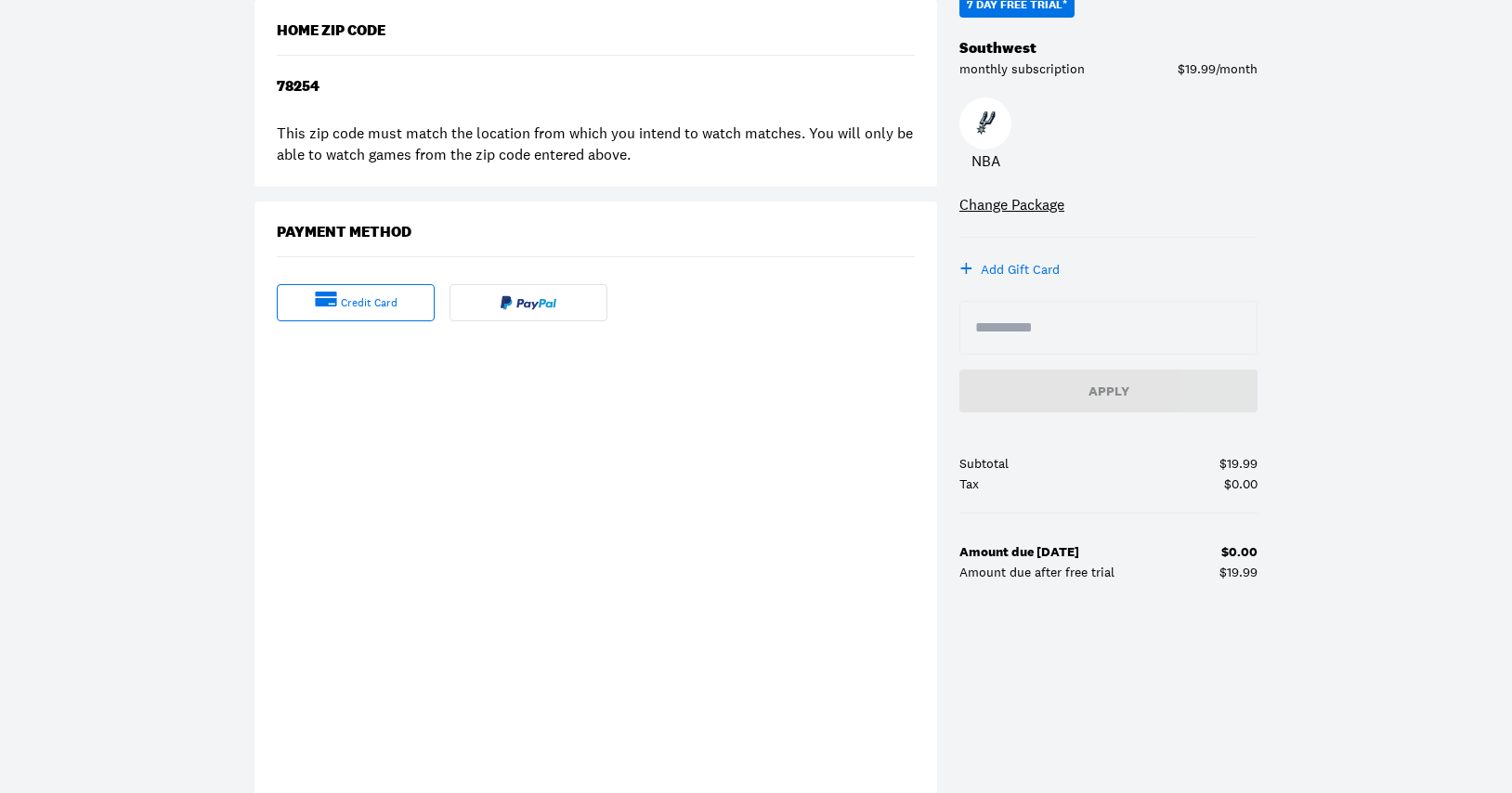
scroll to position [284, 0]
click at [515, 301] on img at bounding box center [529, 302] width 56 height 15
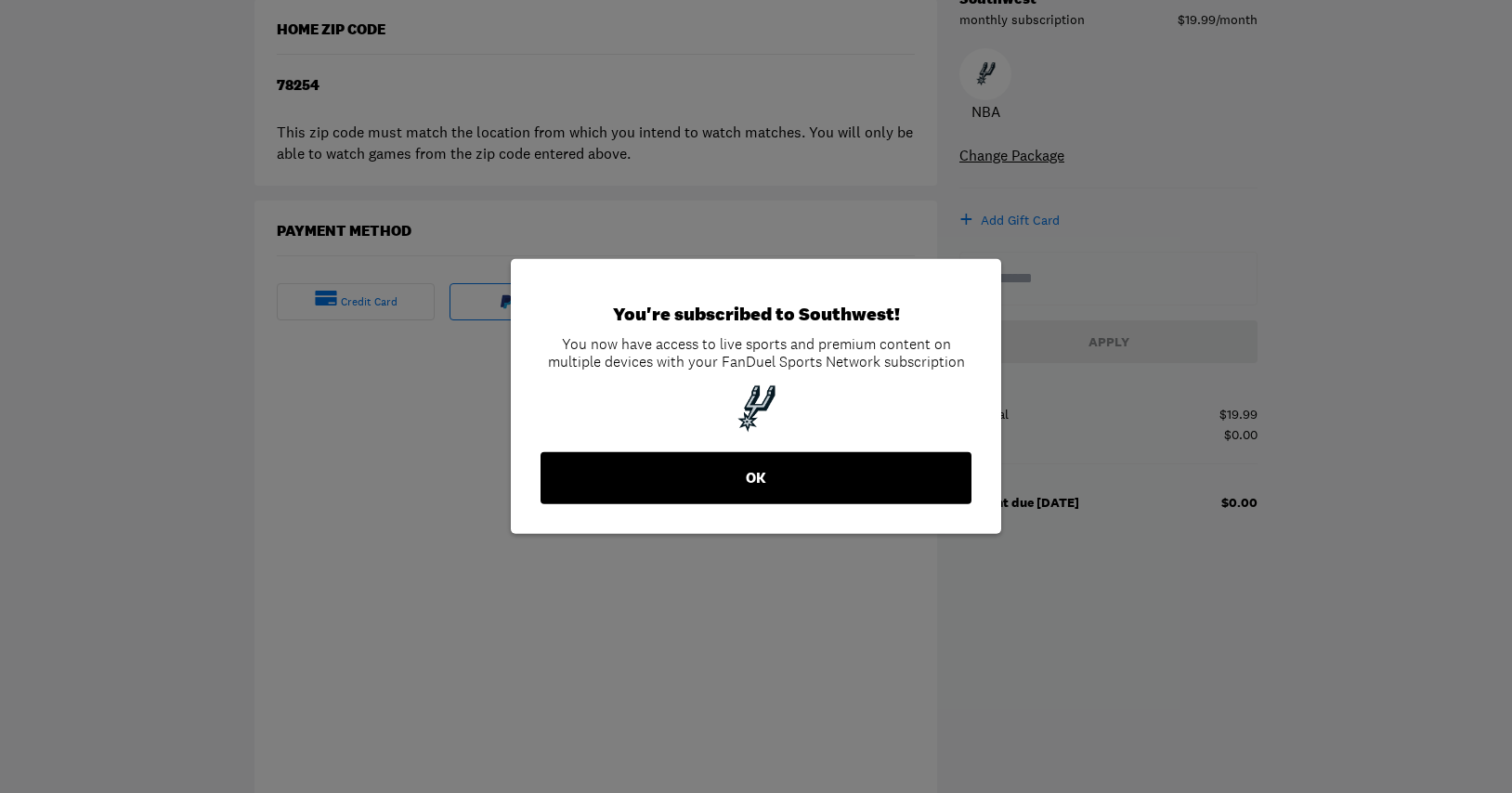
click at [774, 482] on button "OK" at bounding box center [756, 478] width 431 height 52
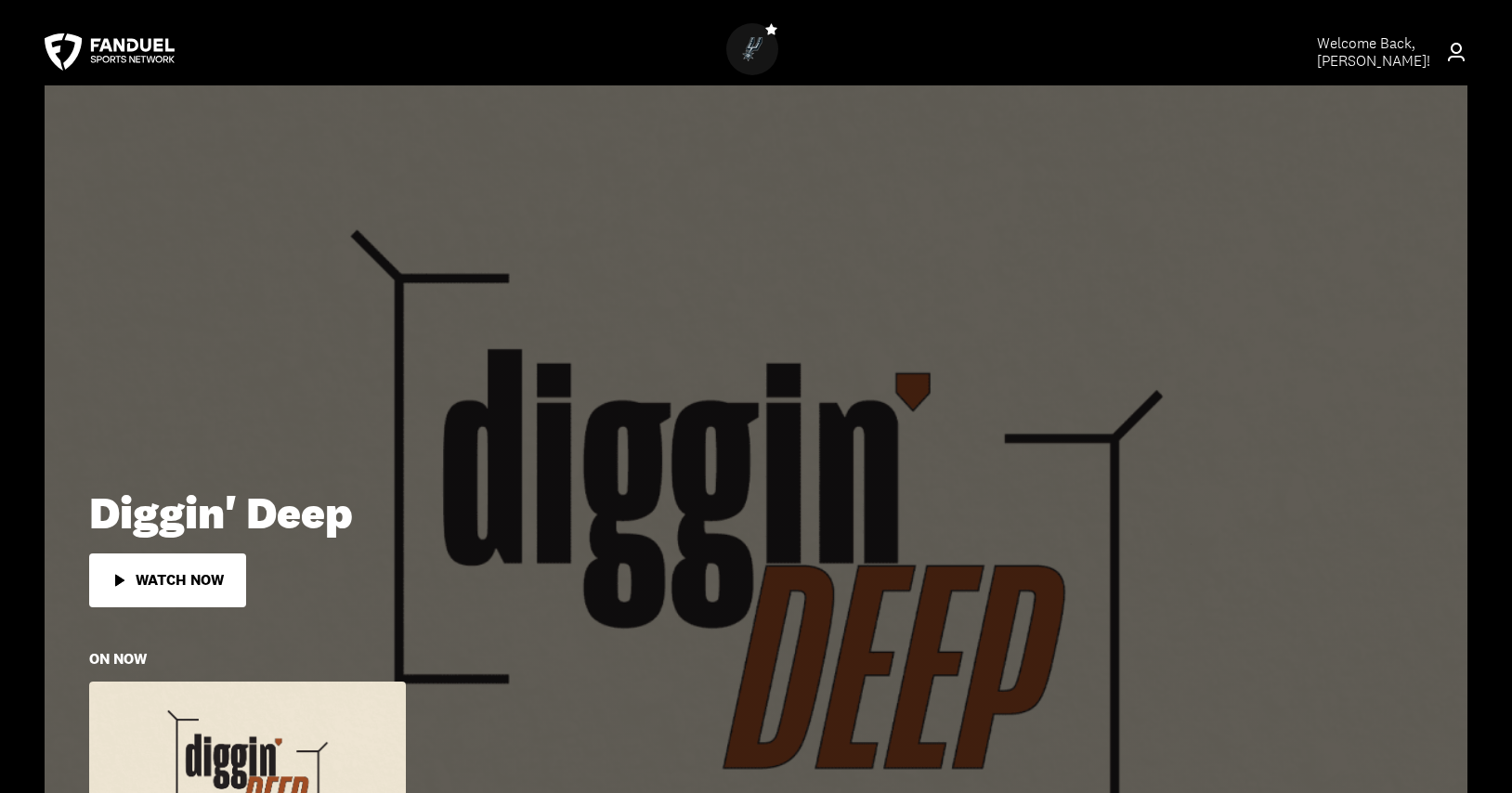
click at [769, 37] on div at bounding box center [753, 49] width 52 height 52
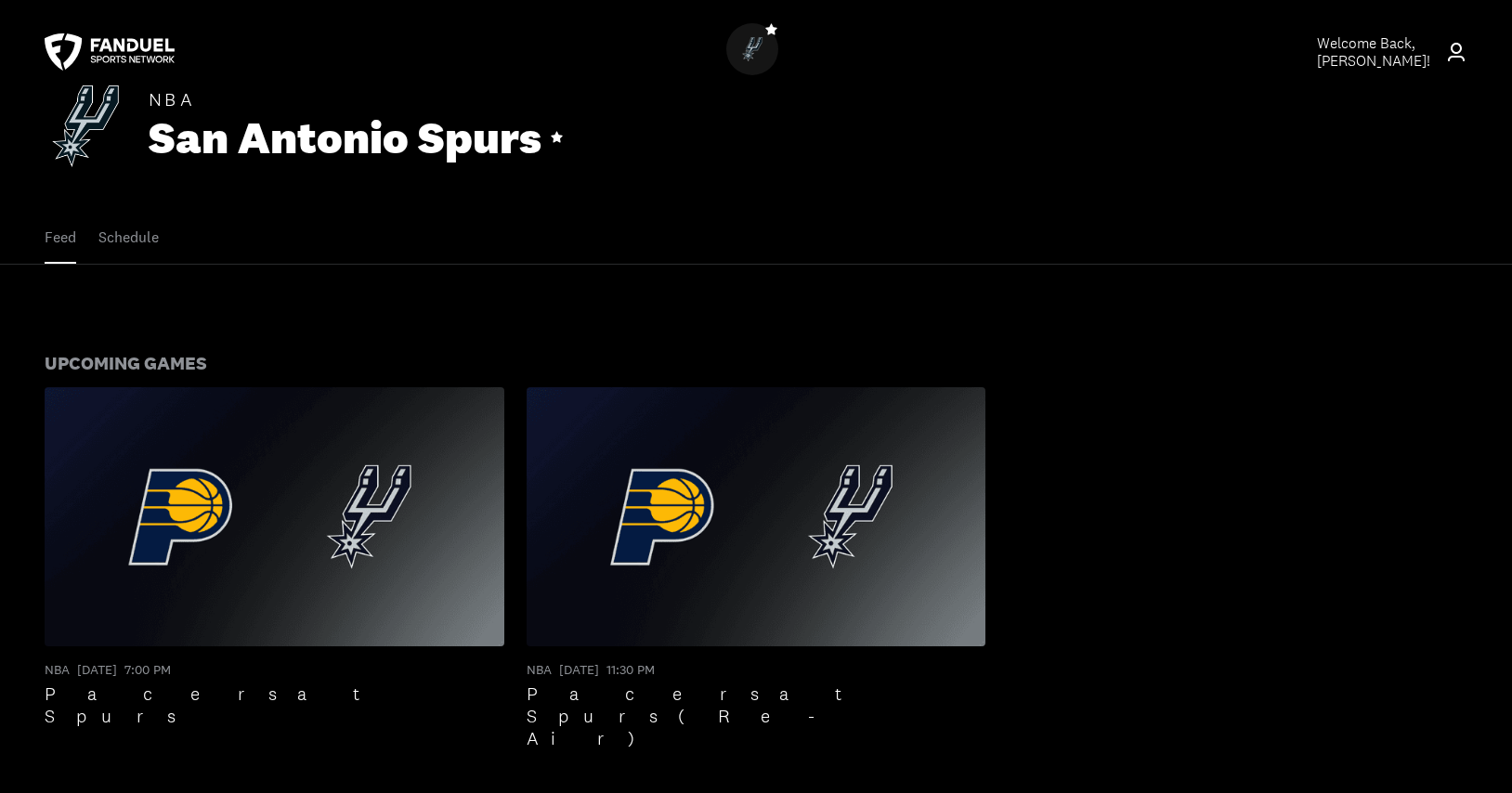
click at [1459, 54] on icon at bounding box center [1456, 52] width 22 height 22
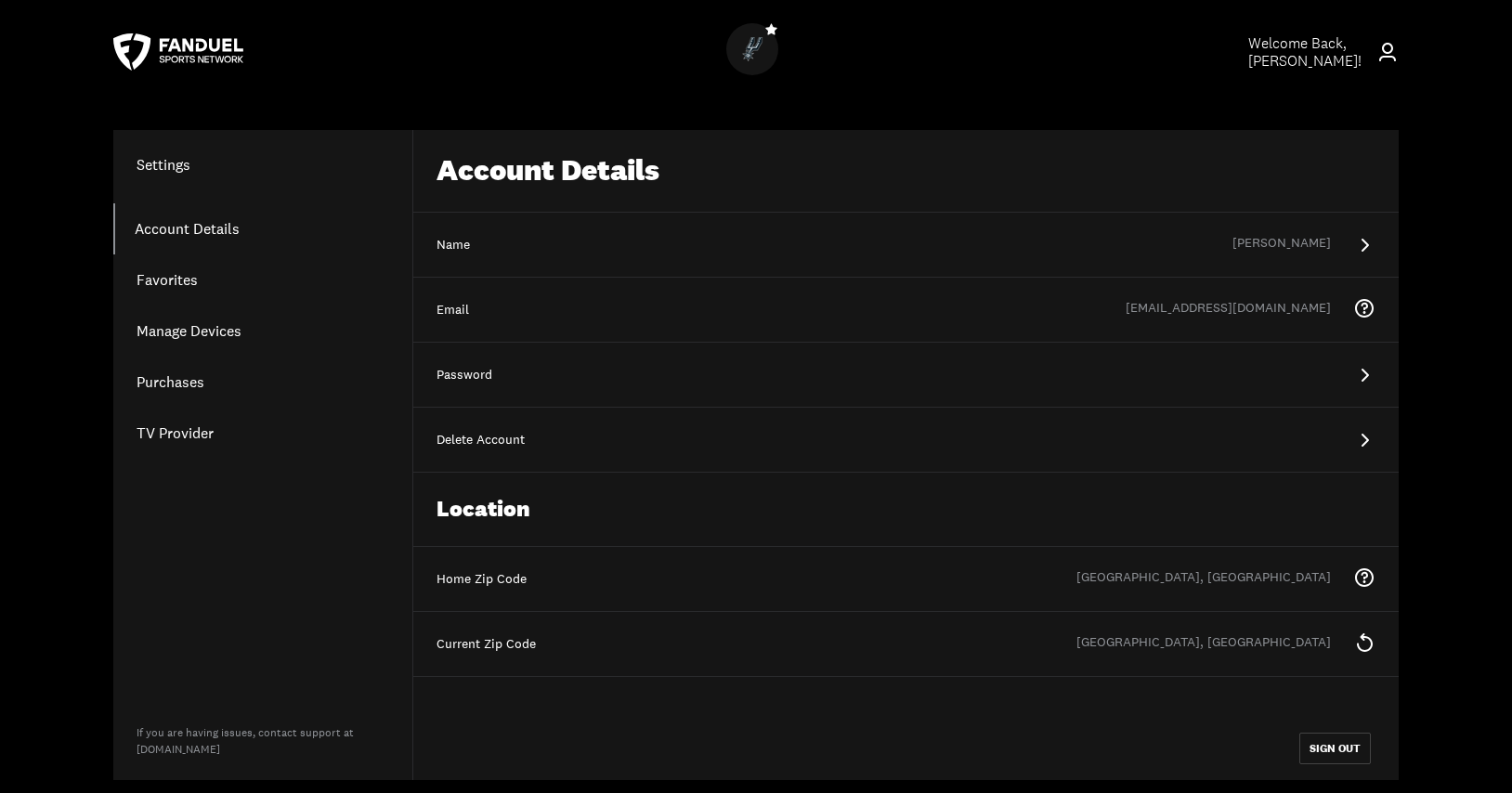
click at [170, 382] on link "Purchases" at bounding box center [262, 382] width 299 height 51
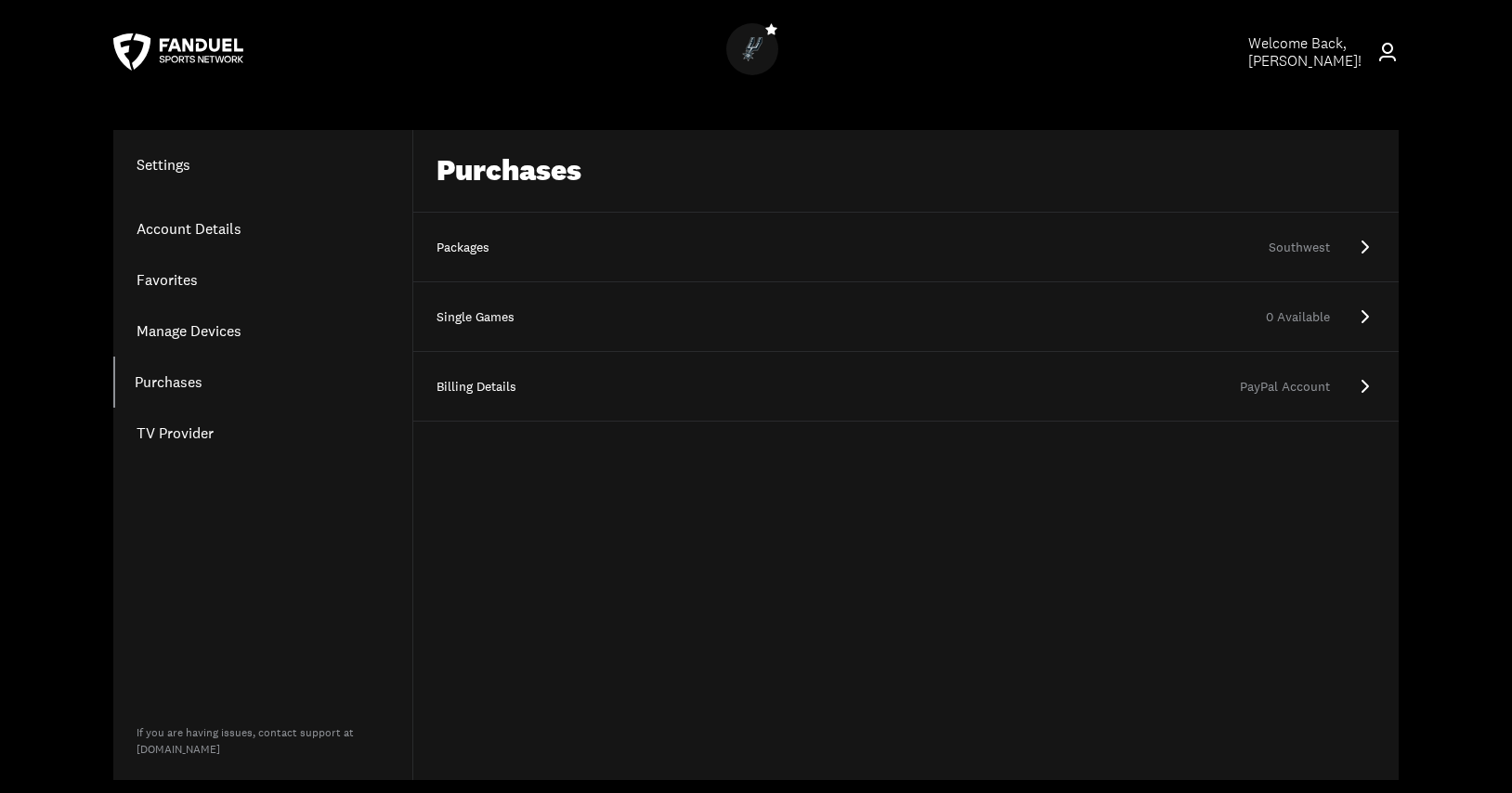
click at [674, 251] on div "Southwest" at bounding box center [941, 248] width 777 height 19
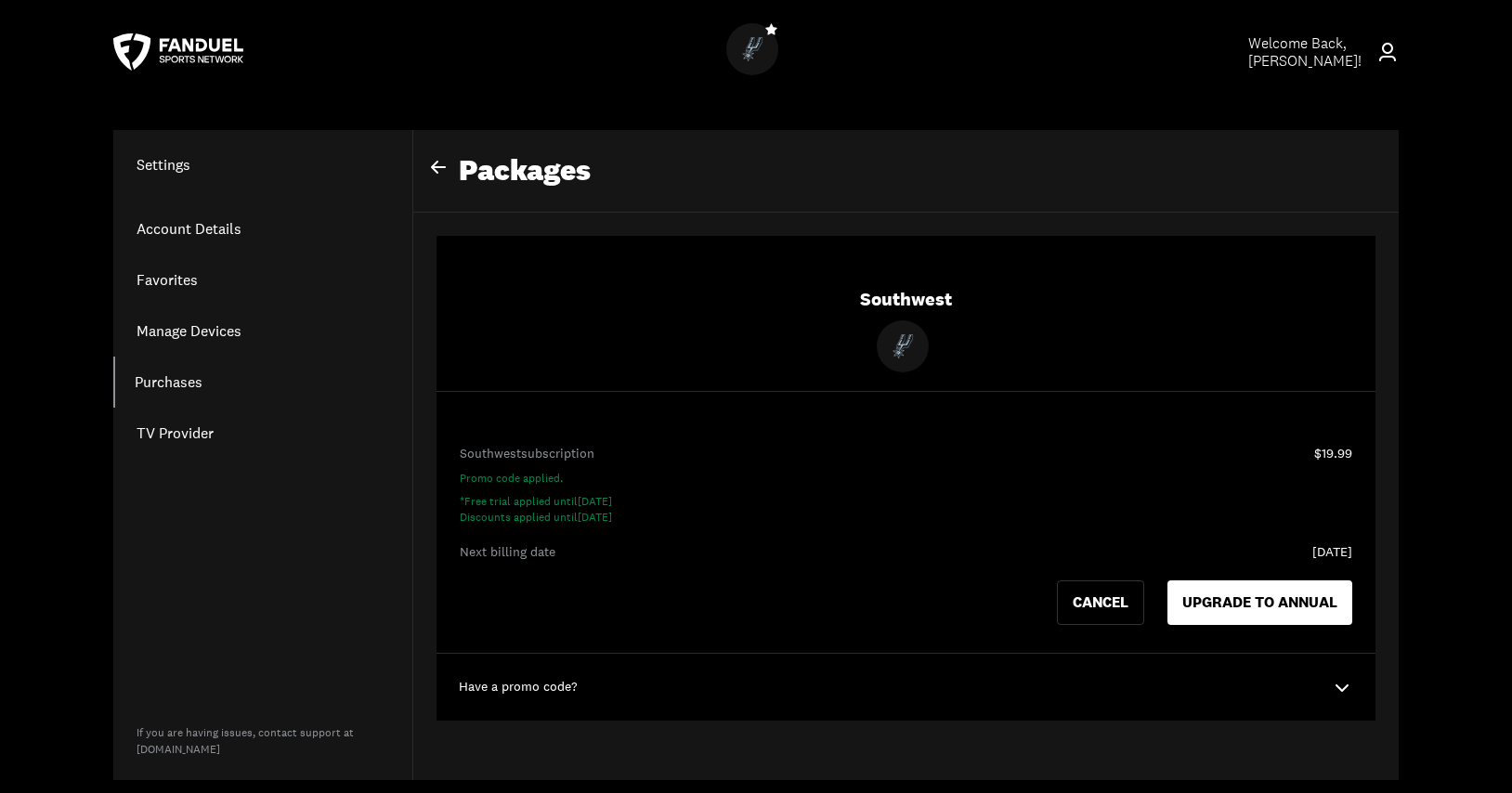
click at [171, 167] on h1 "Settings" at bounding box center [262, 164] width 299 height 22
click at [182, 225] on link "Account Details" at bounding box center [262, 229] width 299 height 51
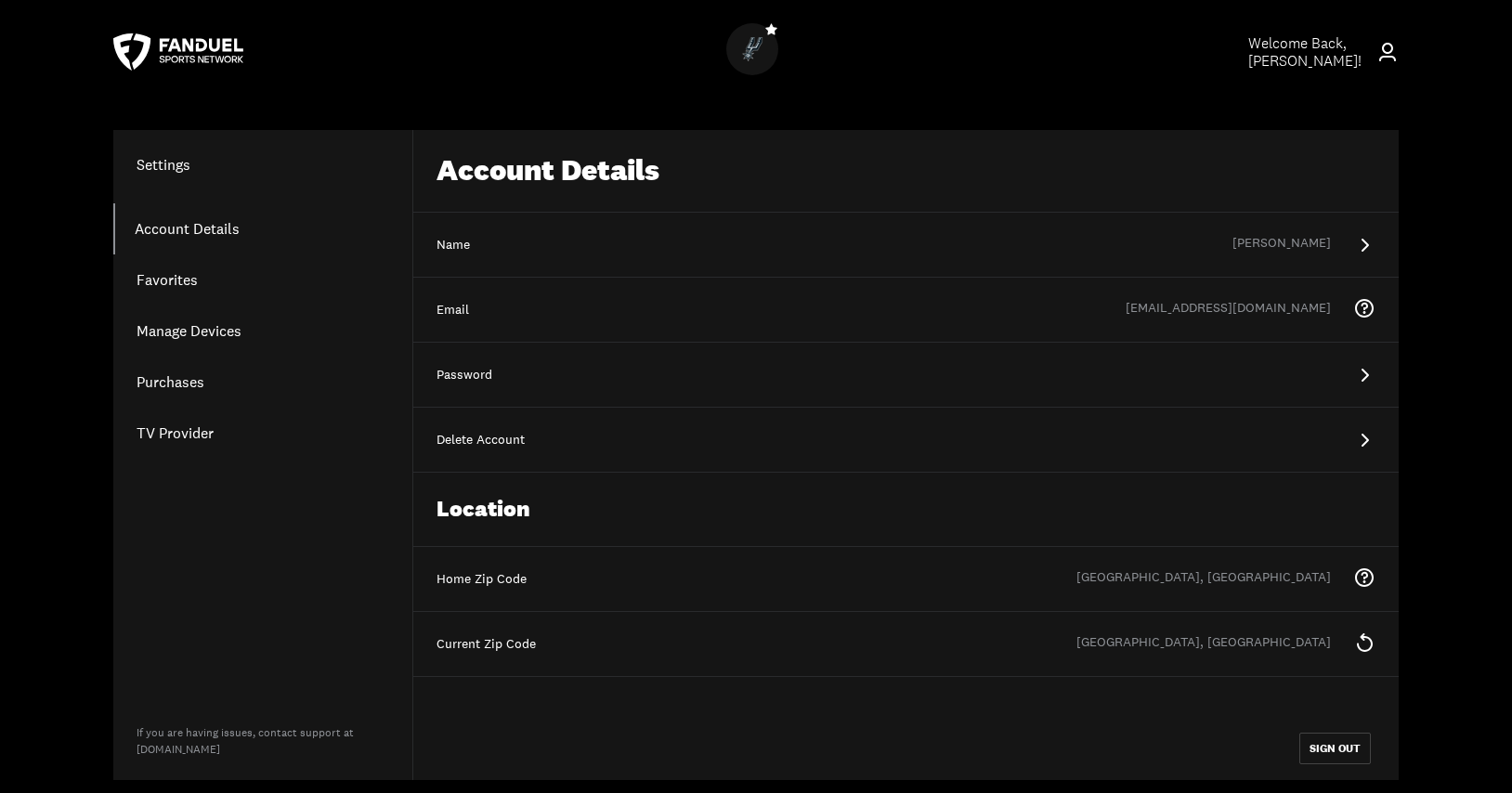
click at [174, 276] on link "Favorites" at bounding box center [262, 280] width 299 height 51
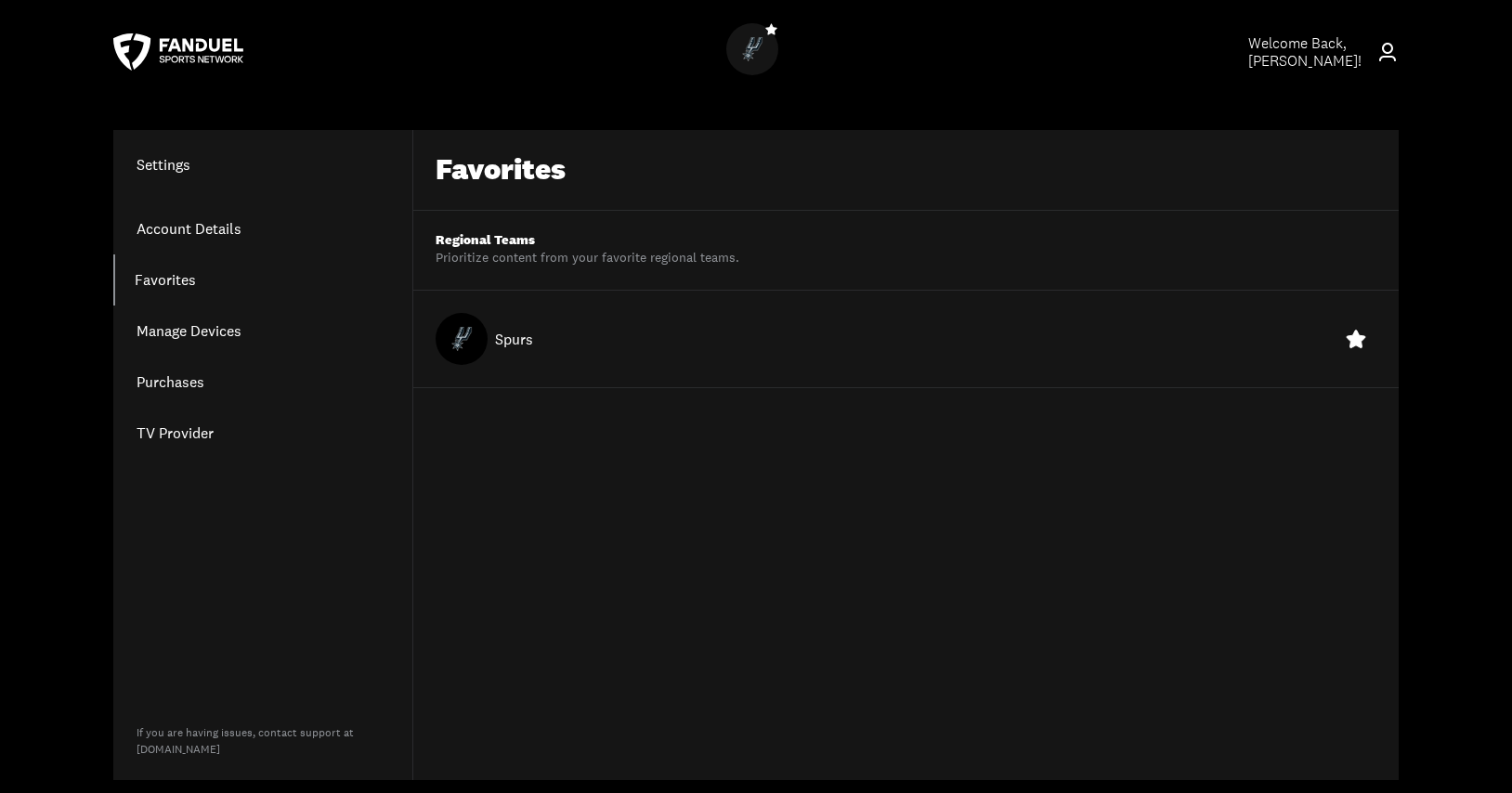
click at [171, 329] on link "Manage Devices" at bounding box center [262, 331] width 299 height 51
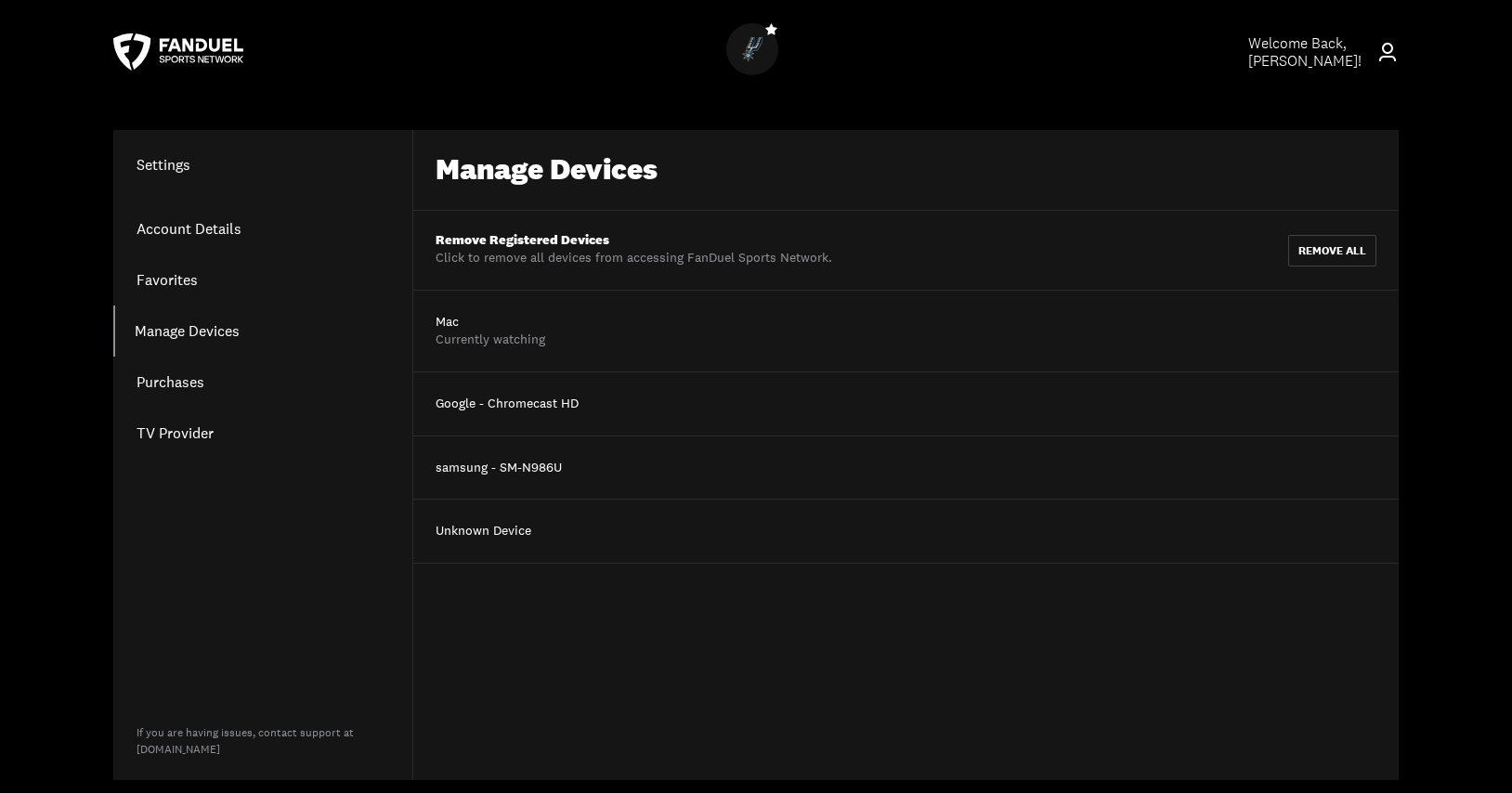
click at [174, 384] on link "Purchases" at bounding box center [262, 382] width 299 height 51
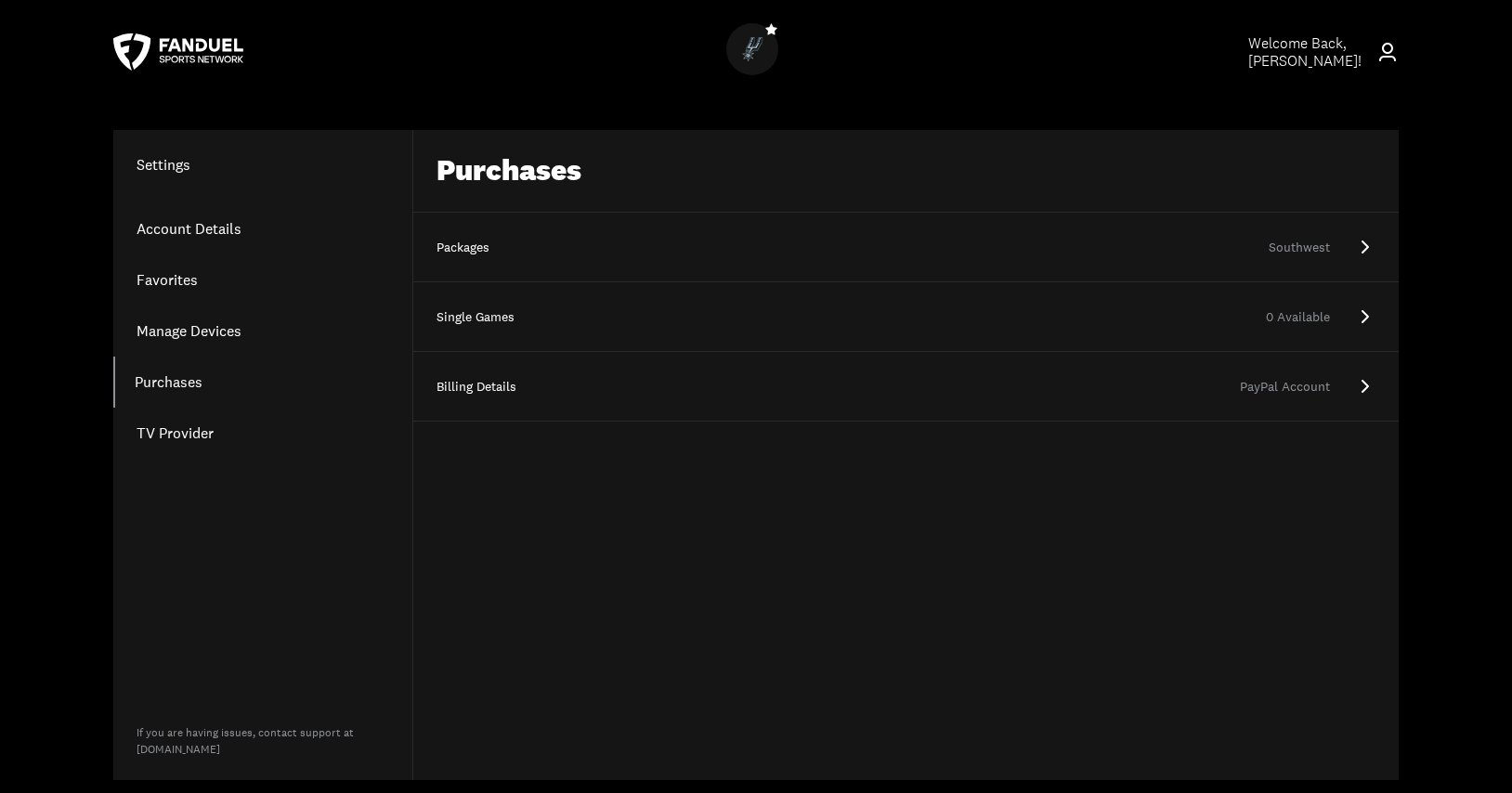
click at [178, 429] on link "TV Provider" at bounding box center [262, 432] width 299 height 51
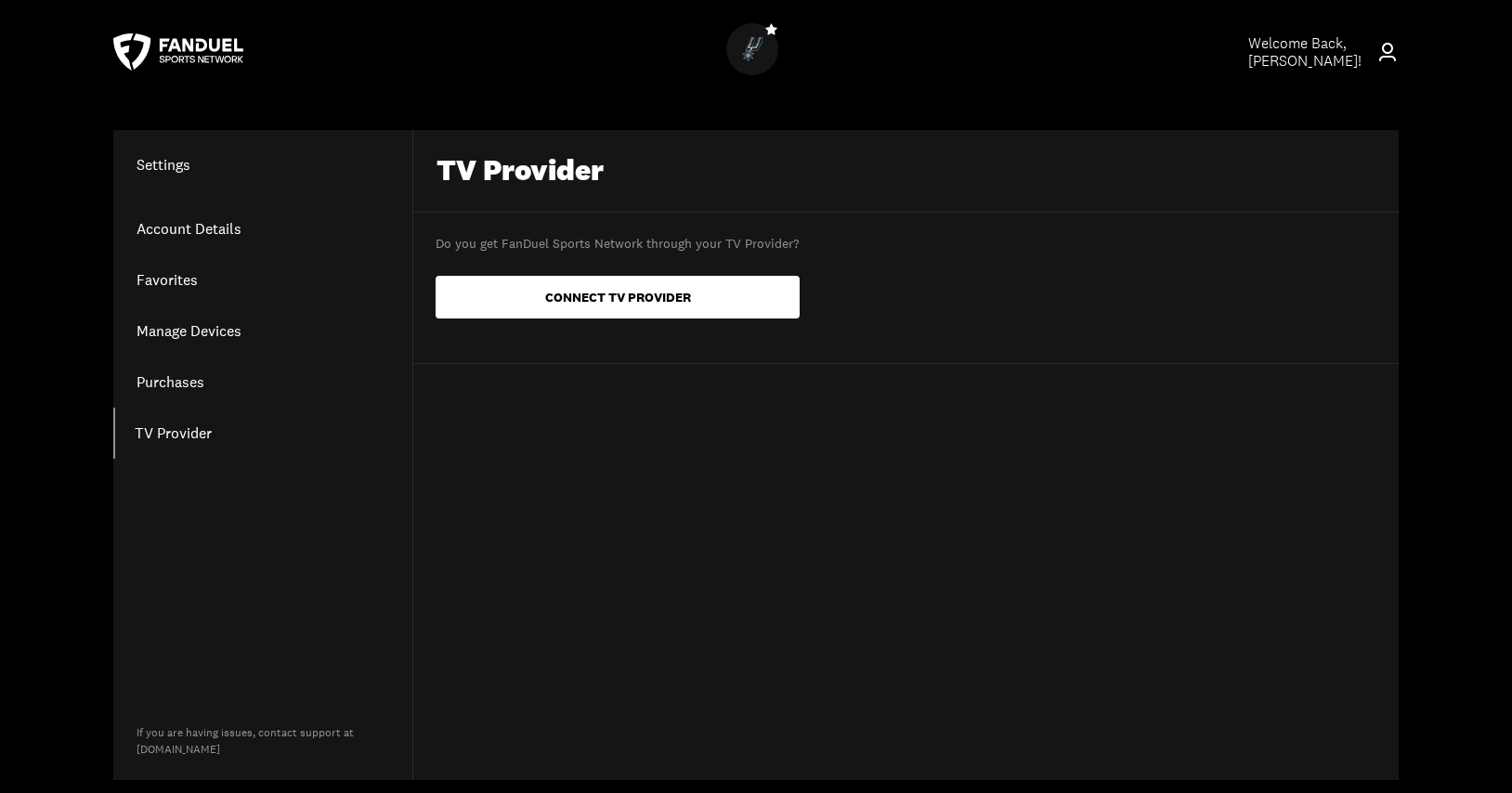
click at [180, 381] on link "Purchases" at bounding box center [262, 382] width 299 height 51
